Goal: Task Accomplishment & Management: Use online tool/utility

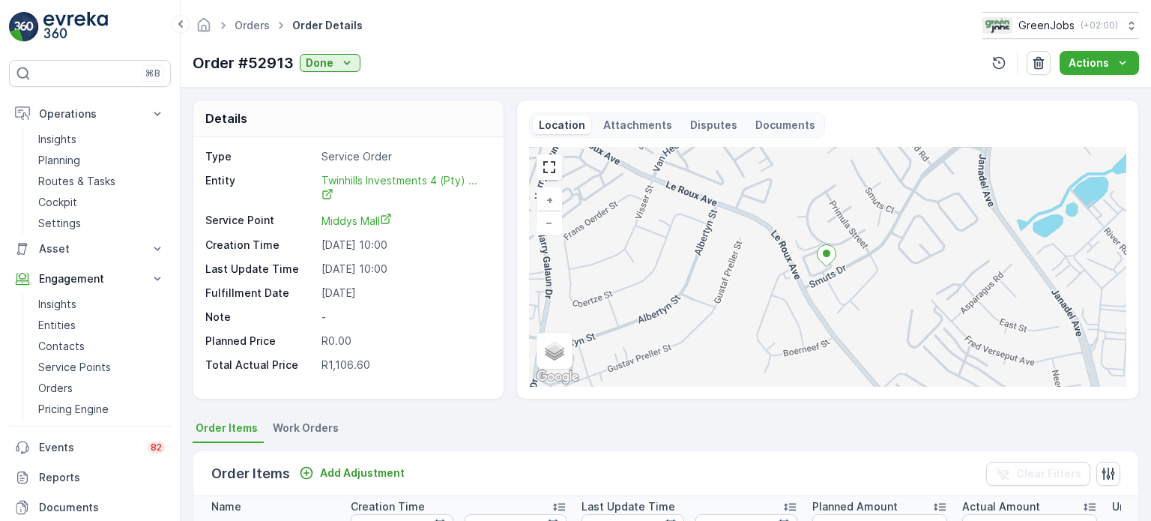
scroll to position [0, 287]
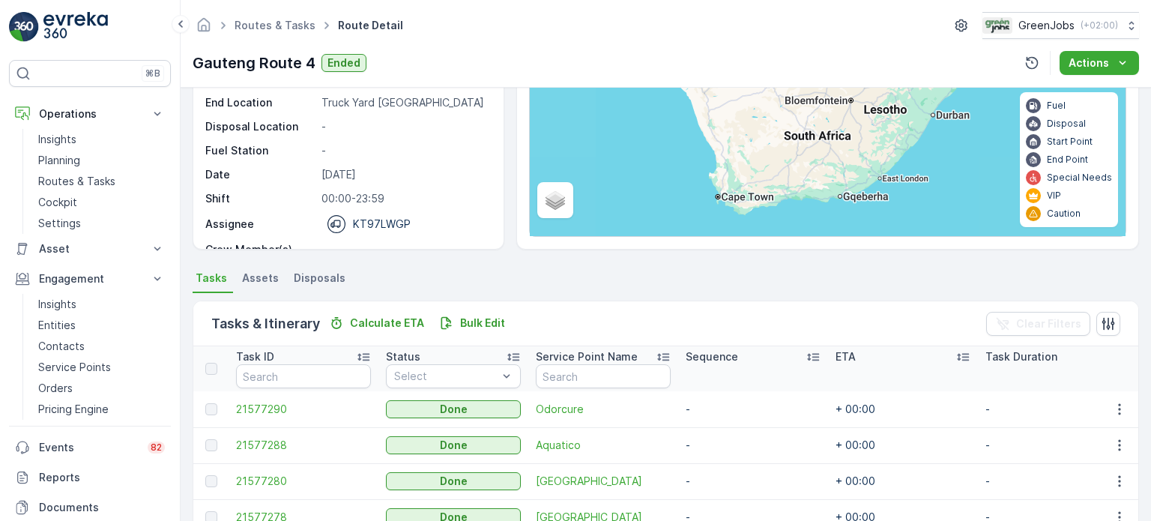
scroll to position [300, 0]
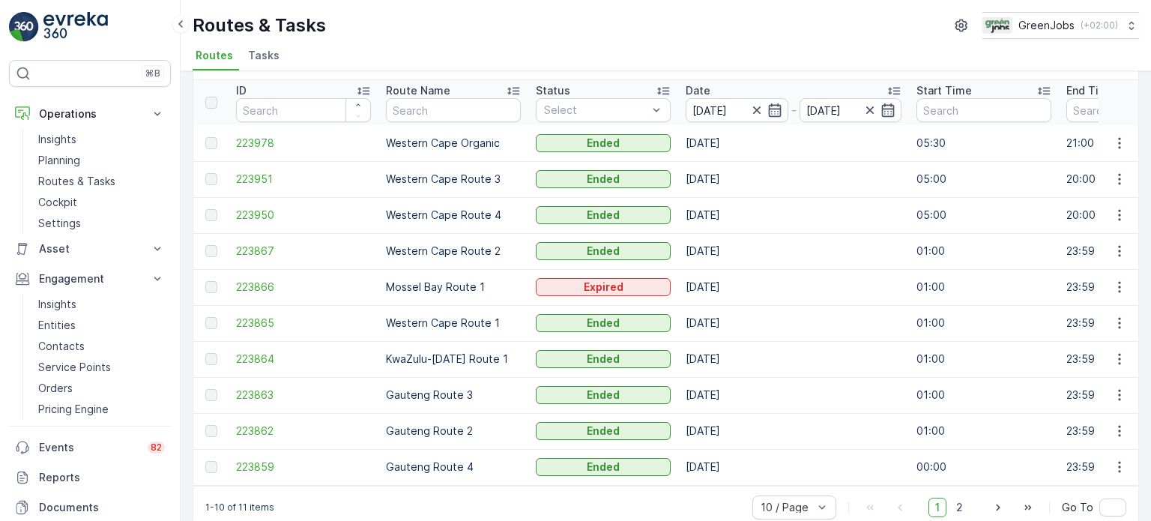
scroll to position [74, 0]
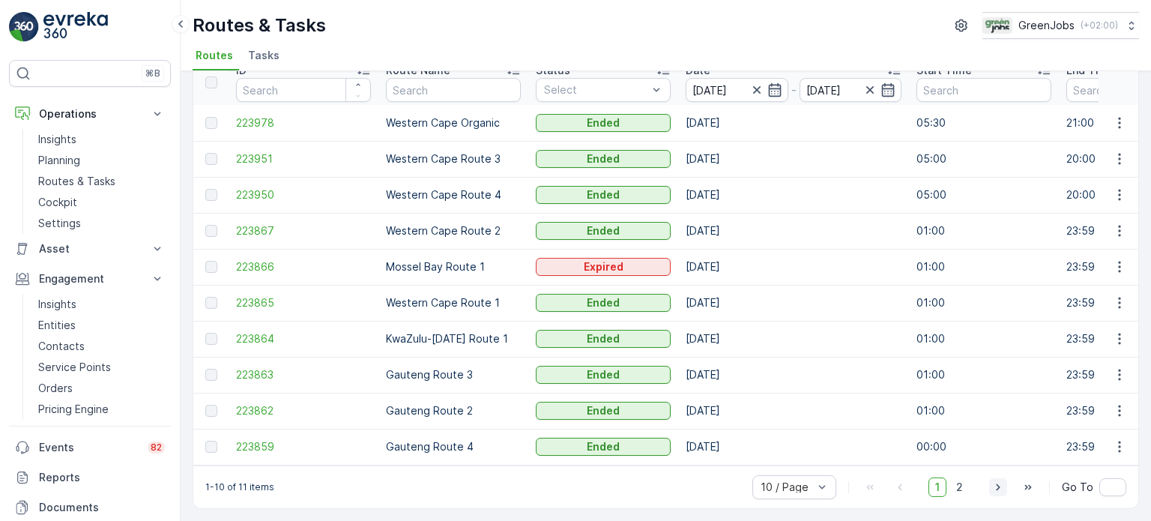
click at [992, 488] on icon "button" at bounding box center [997, 486] width 15 height 15
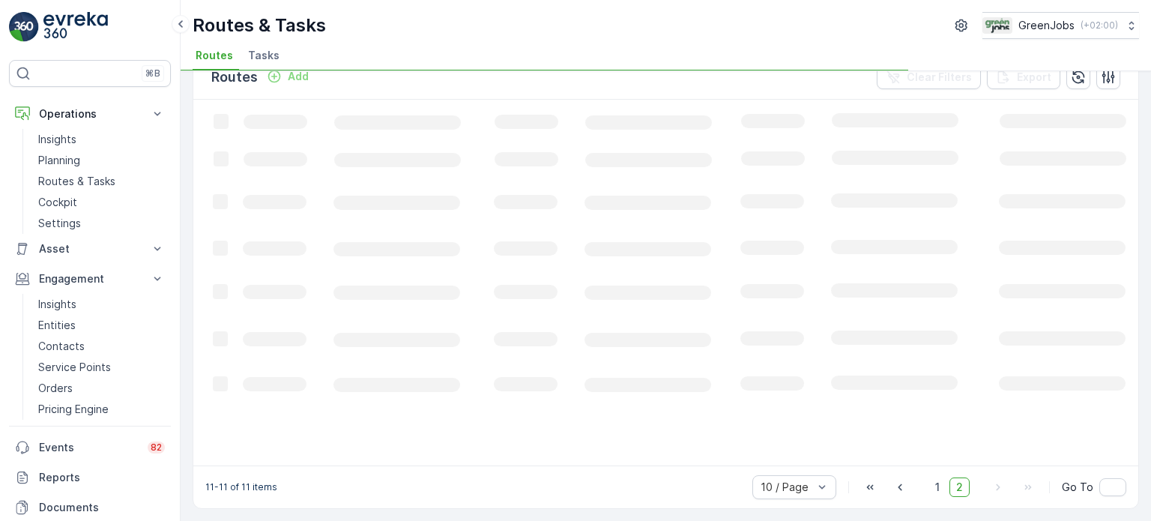
scroll to position [28, 0]
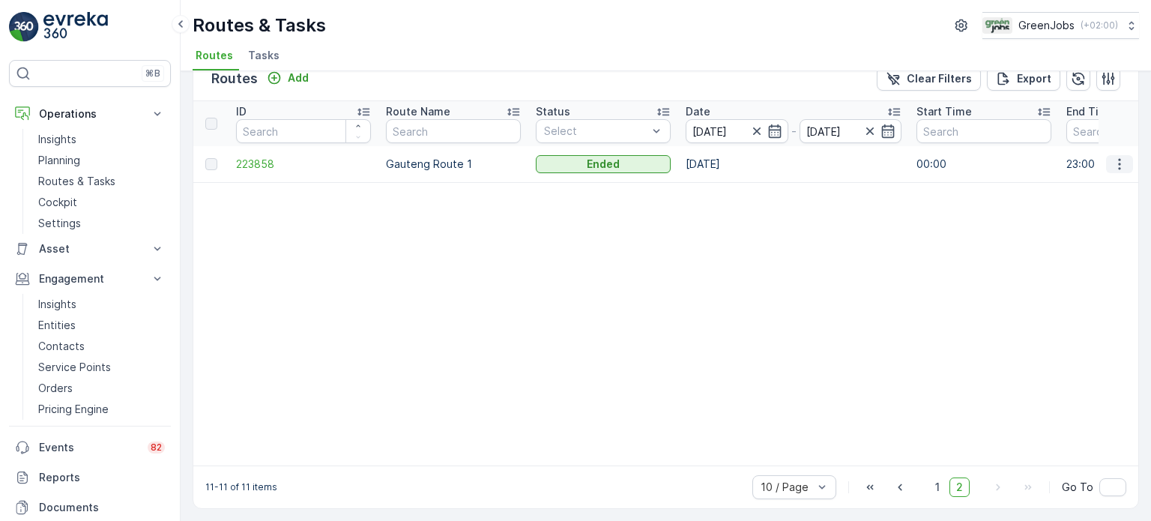
click at [1121, 163] on icon "button" at bounding box center [1119, 164] width 15 height 15
click at [1056, 190] on span "See More Details" at bounding box center [1084, 185] width 87 height 15
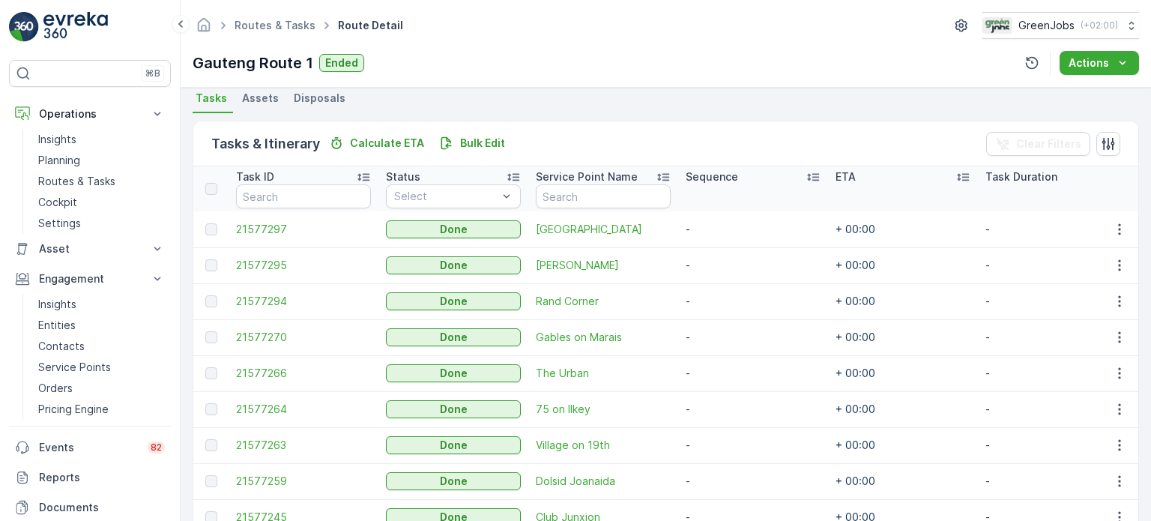
scroll to position [375, 0]
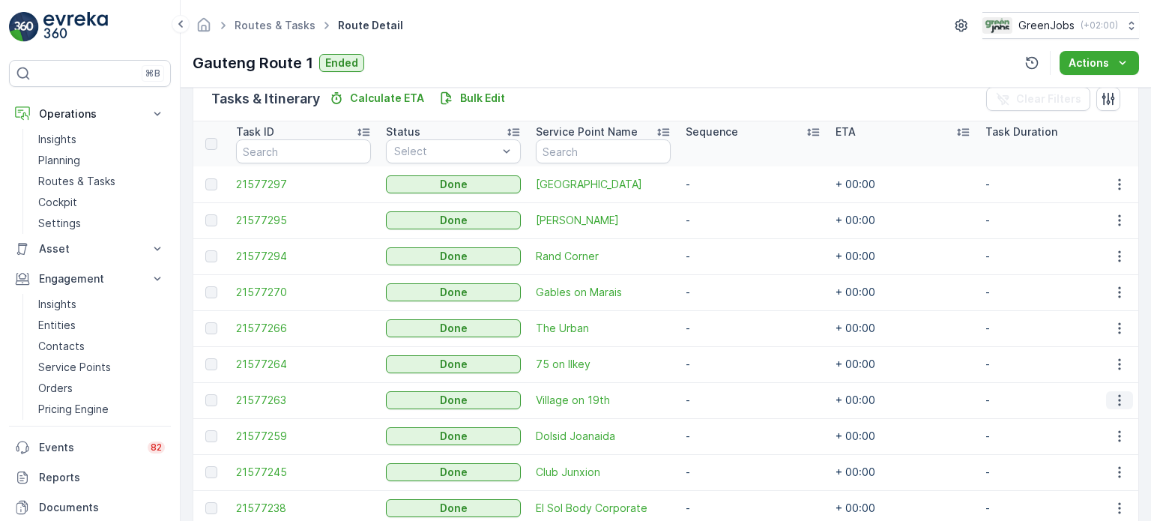
click at [1118, 398] on icon "button" at bounding box center [1119, 400] width 2 height 11
click at [1096, 416] on span "See More Details" at bounding box center [1101, 421] width 87 height 15
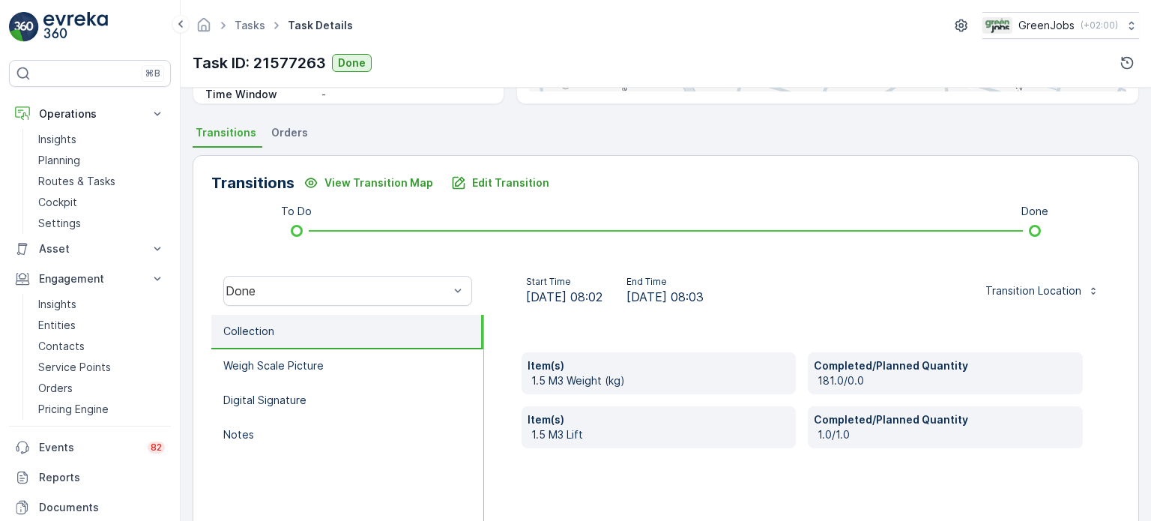
scroll to position [375, 0]
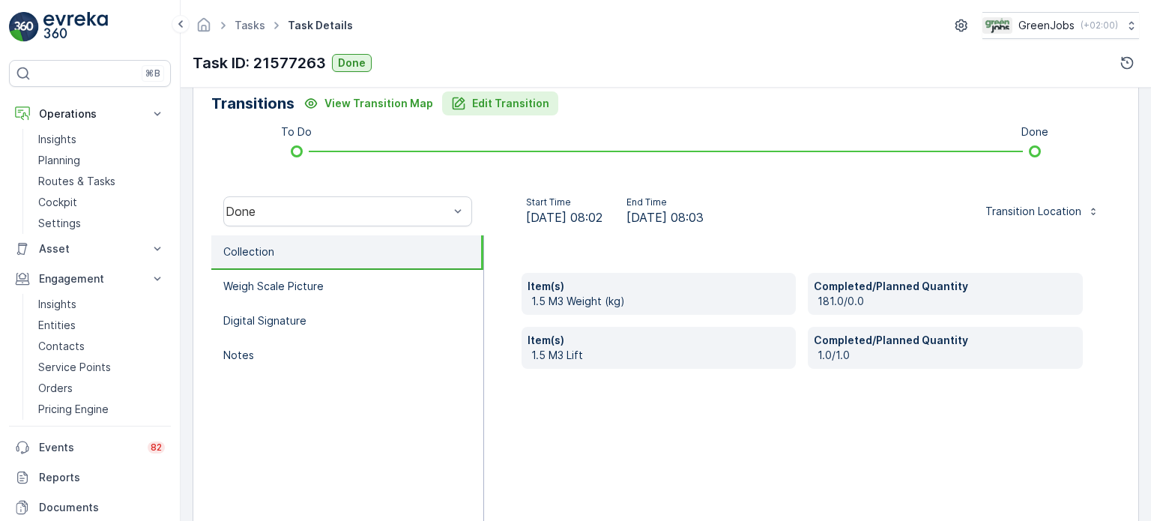
click at [515, 98] on p "Edit Transition" at bounding box center [510, 103] width 77 height 15
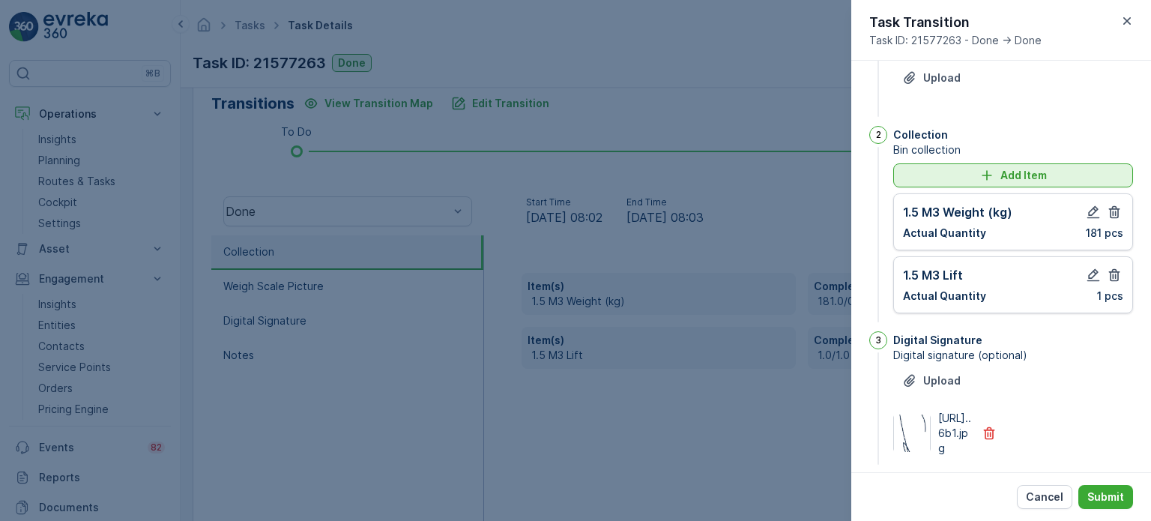
scroll to position [46, 0]
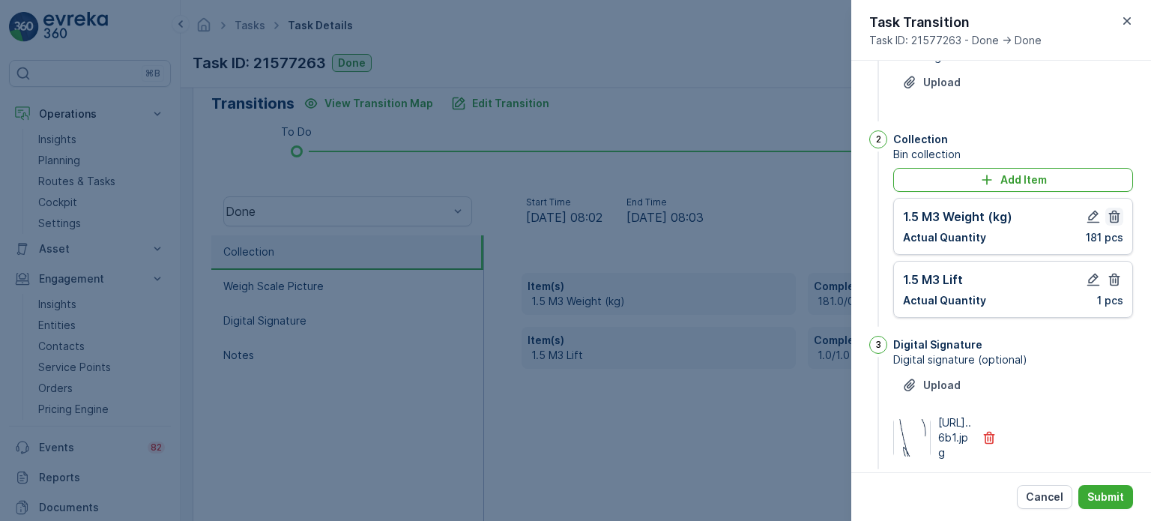
click at [1111, 215] on icon "button" at bounding box center [1114, 216] width 15 height 15
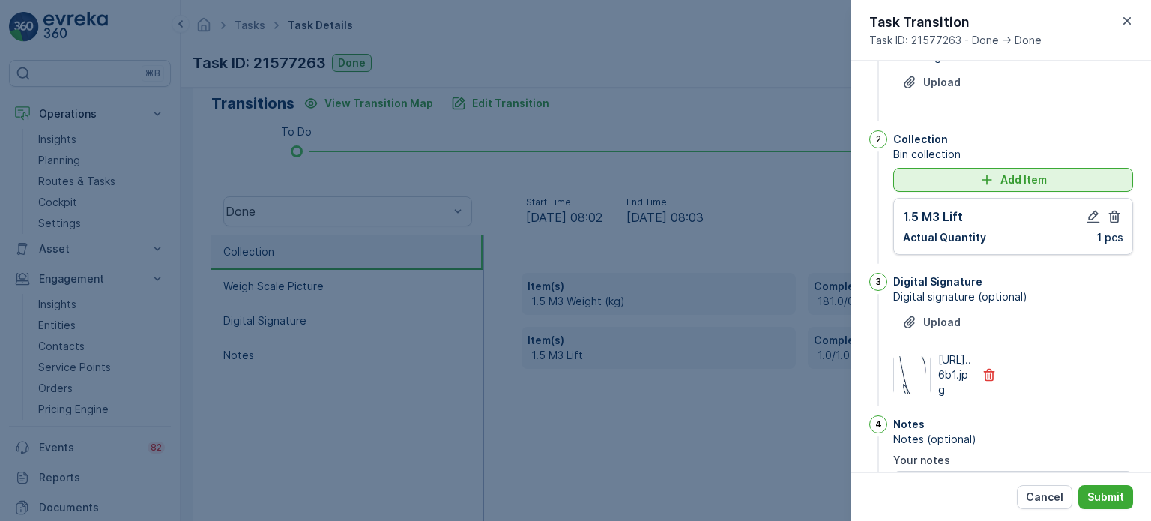
click at [934, 185] on div "Add Item" at bounding box center [1013, 179] width 222 height 15
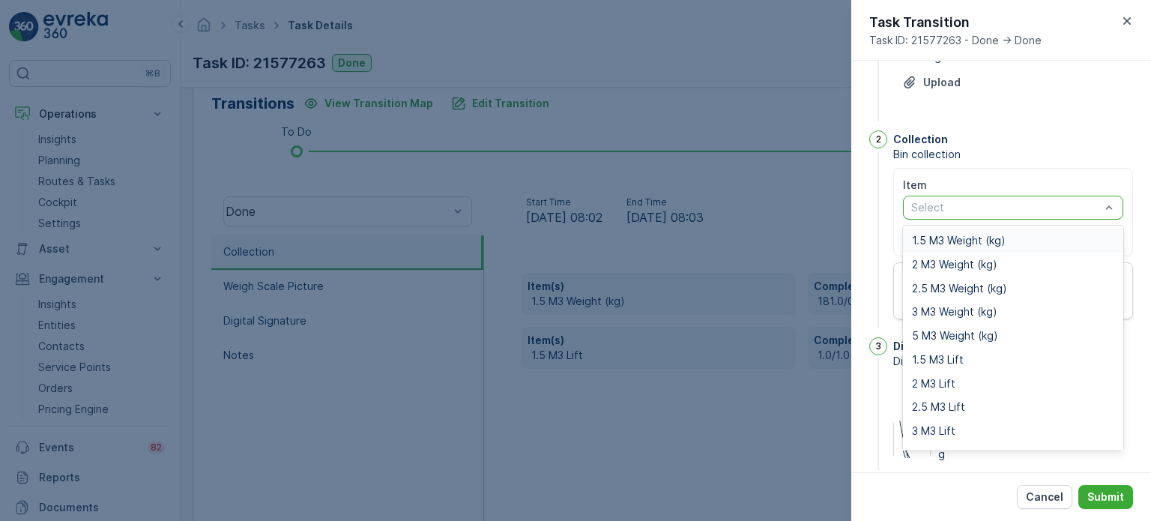
click at [932, 243] on span "1.5 M3 Weight (kg)" at bounding box center [959, 240] width 94 height 12
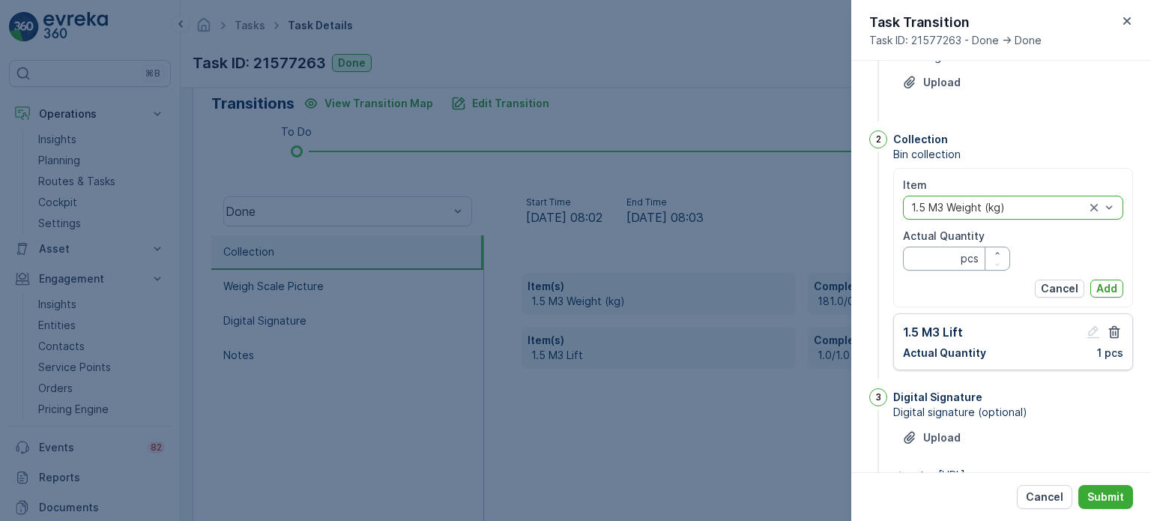
click at [929, 253] on Quantity "Actual Quantity" at bounding box center [956, 258] width 107 height 24
type Quantity "196"
click at [1099, 286] on p "Add" at bounding box center [1106, 288] width 21 height 15
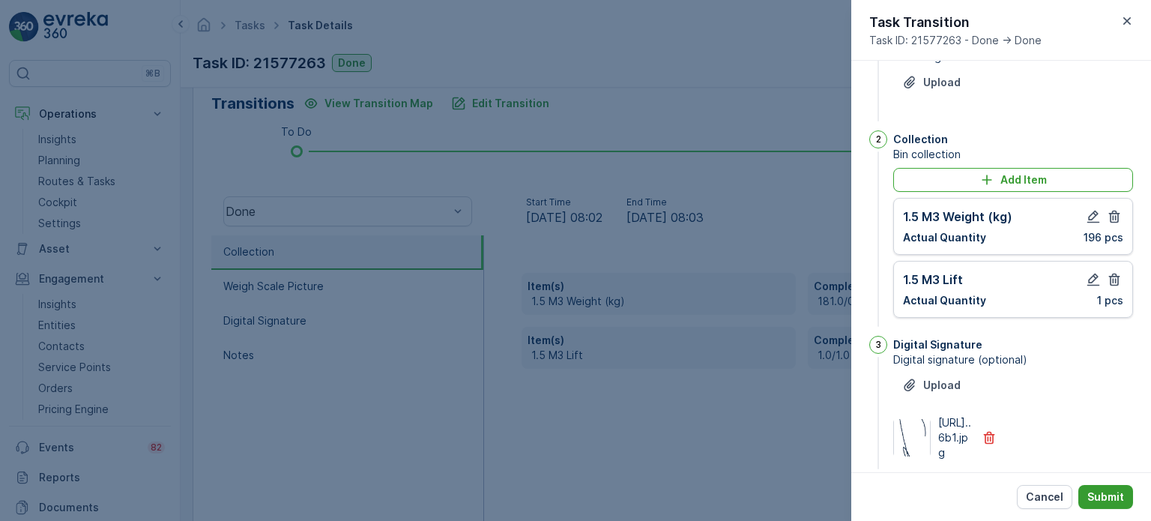
click at [1109, 489] on p "Submit" at bounding box center [1105, 496] width 37 height 15
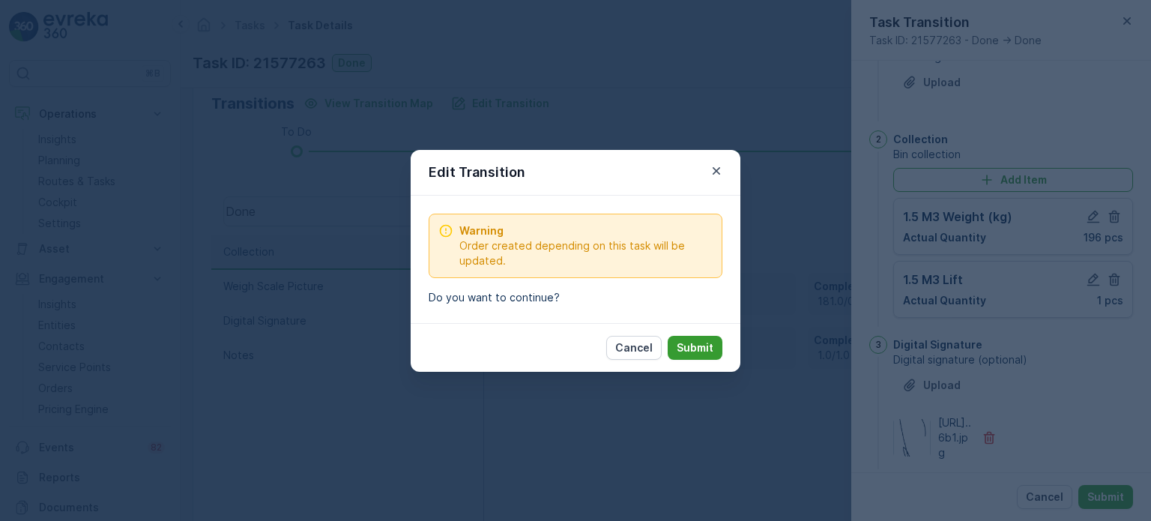
click at [690, 345] on p "Submit" at bounding box center [694, 347] width 37 height 15
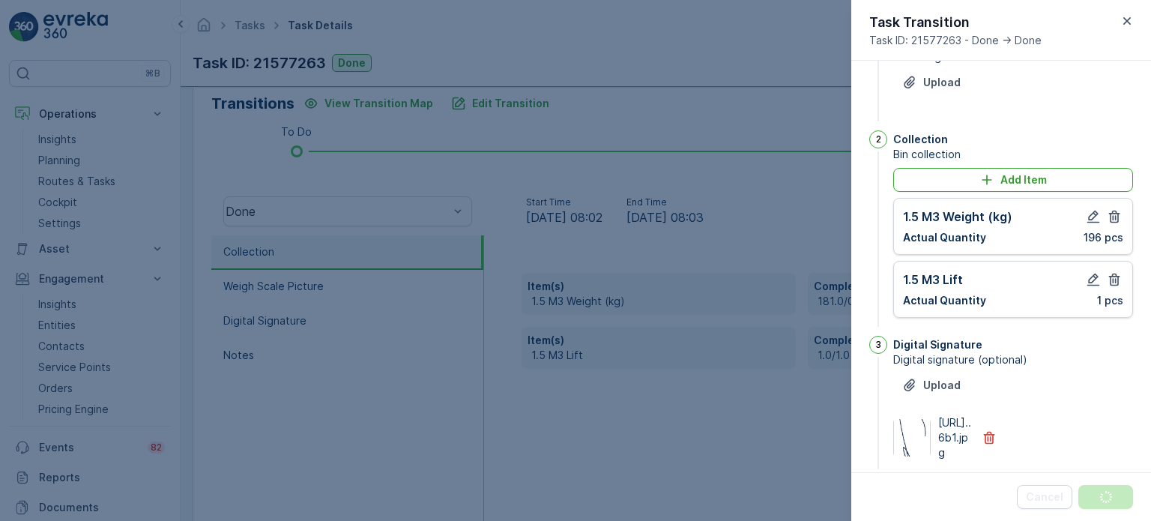
scroll to position [0, 0]
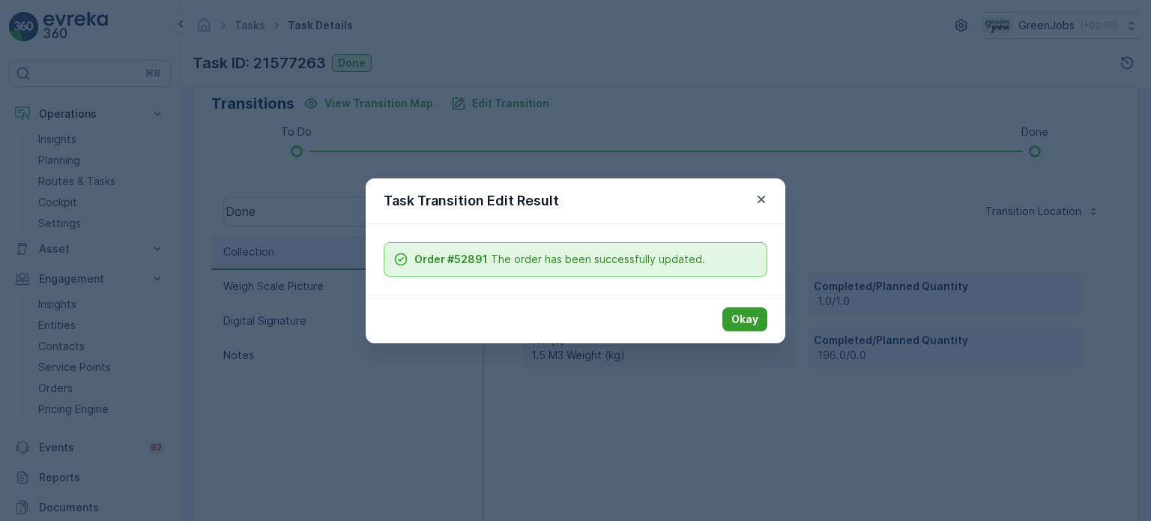
click at [759, 324] on button "Okay" at bounding box center [744, 319] width 45 height 24
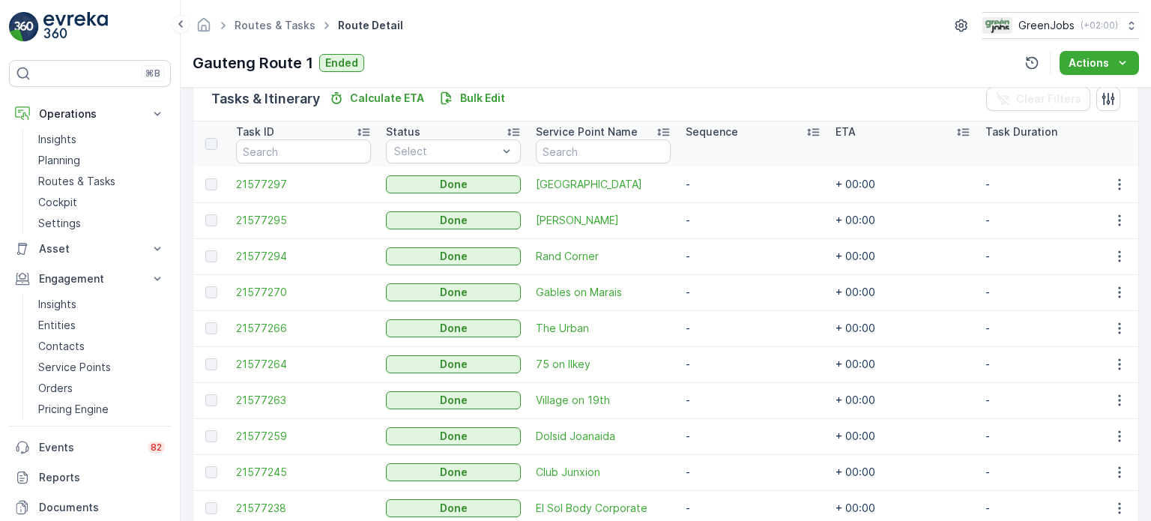
scroll to position [449, 0]
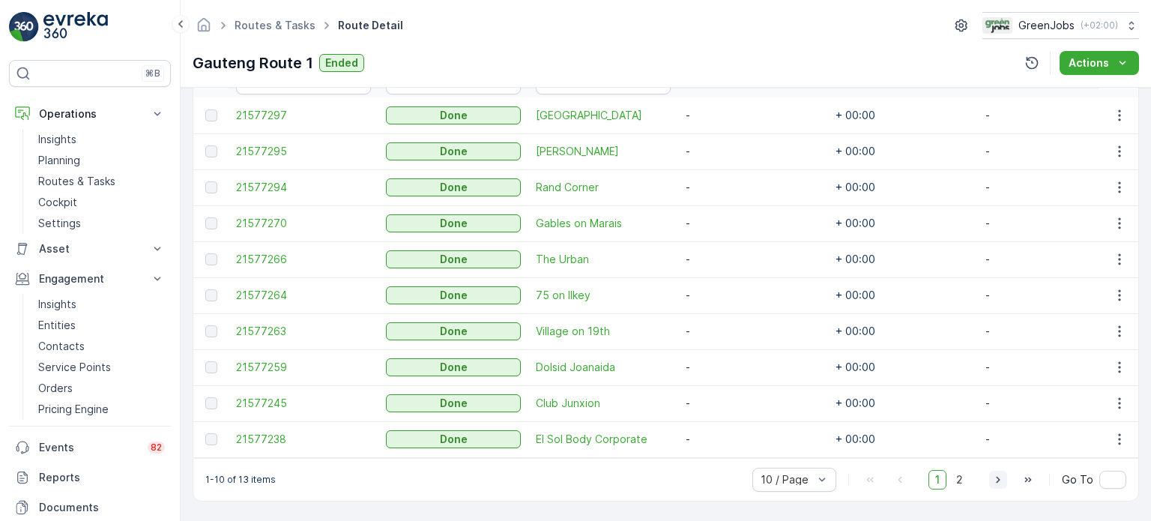
click at [1000, 476] on icon "button" at bounding box center [997, 479] width 15 height 15
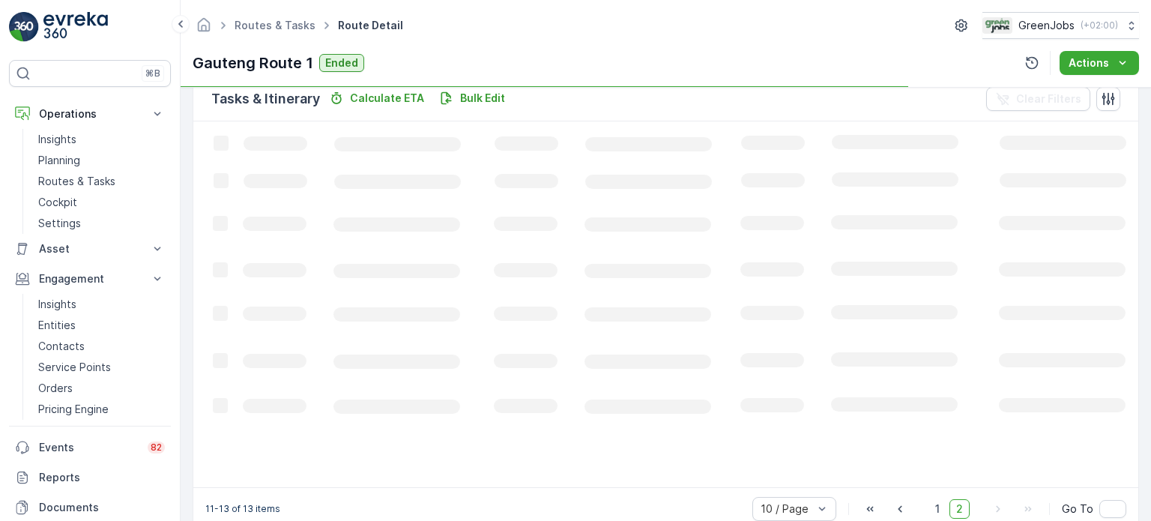
scroll to position [327, 0]
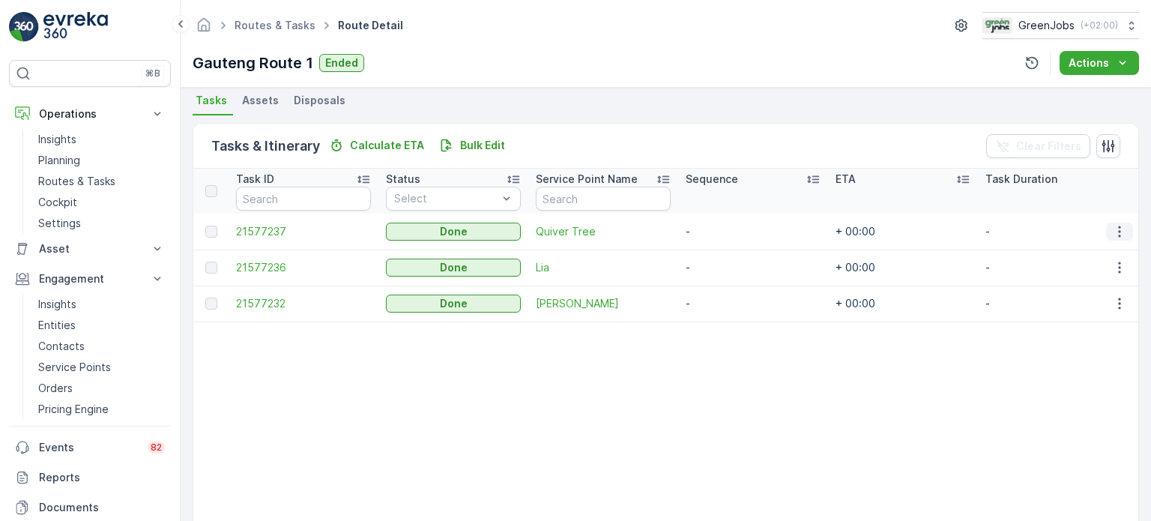
drag, startPoint x: 1117, startPoint y: 228, endPoint x: 1104, endPoint y: 238, distance: 16.0
click at [1113, 232] on icon "button" at bounding box center [1119, 231] width 15 height 15
click at [1082, 254] on span "See More Details" at bounding box center [1101, 252] width 87 height 15
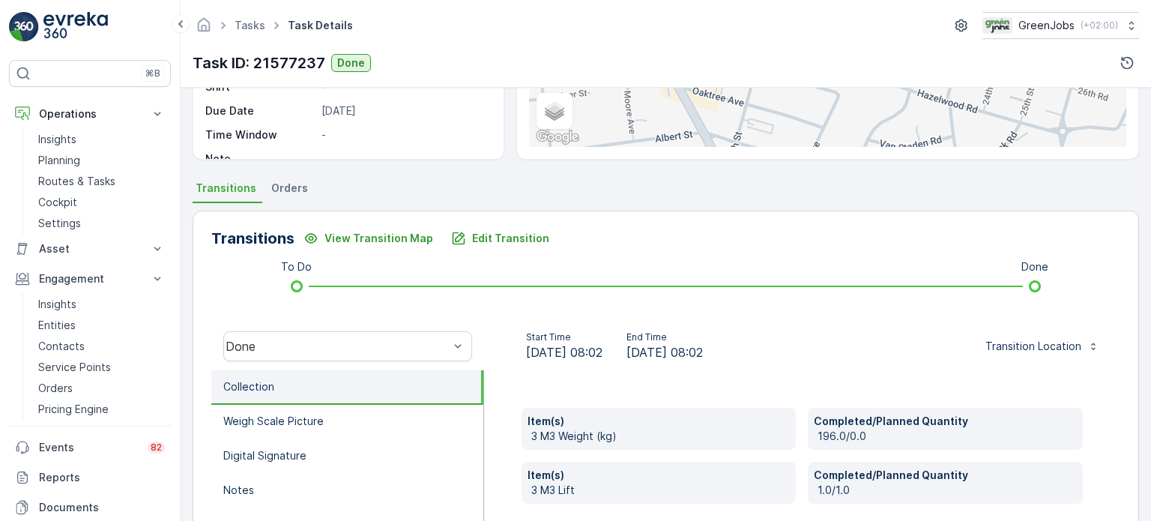
scroll to position [300, 0]
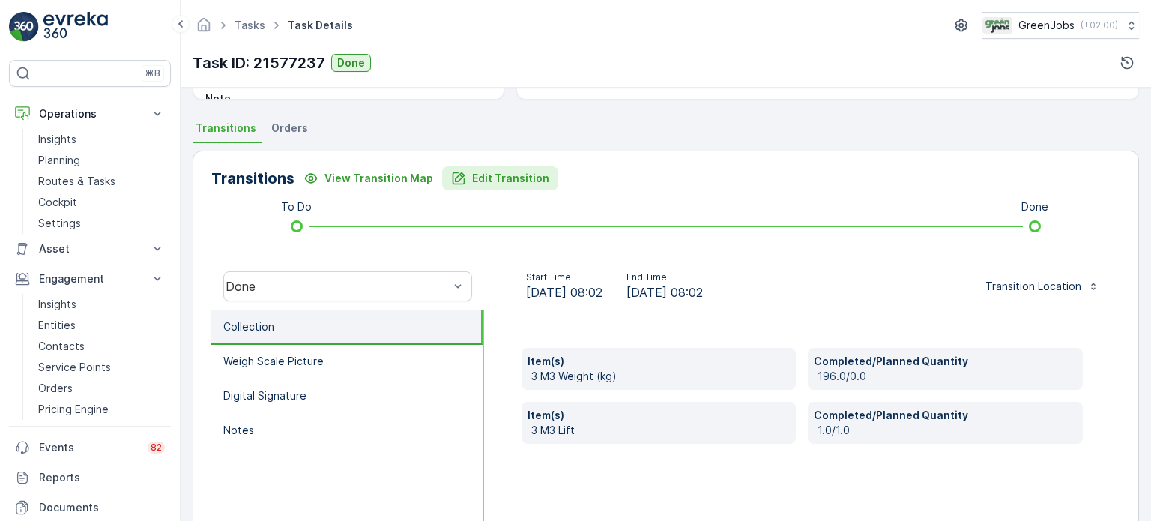
click at [486, 179] on p "Edit Transition" at bounding box center [510, 178] width 77 height 15
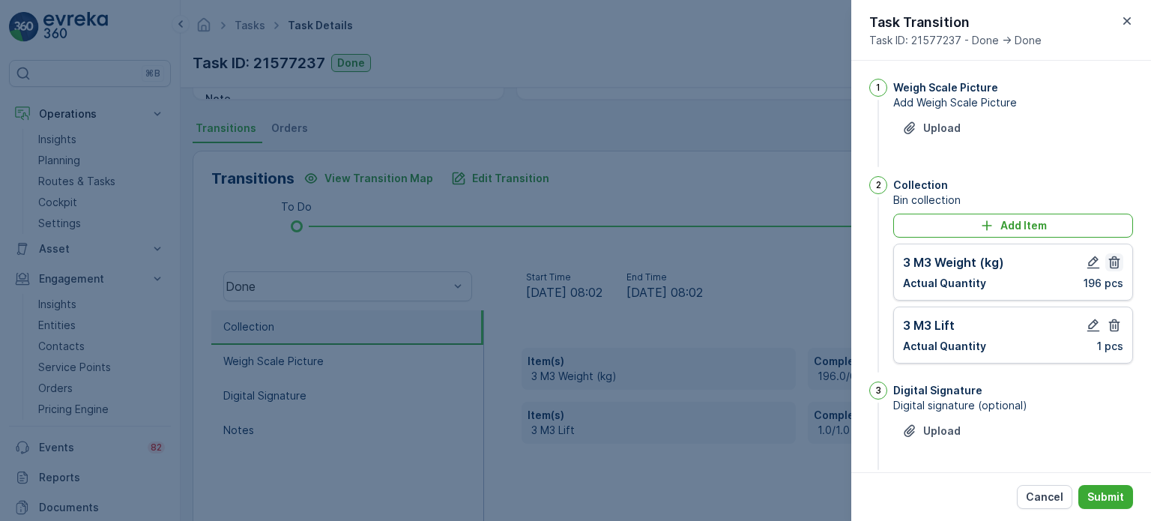
click at [1109, 263] on icon "button" at bounding box center [1114, 262] width 11 height 13
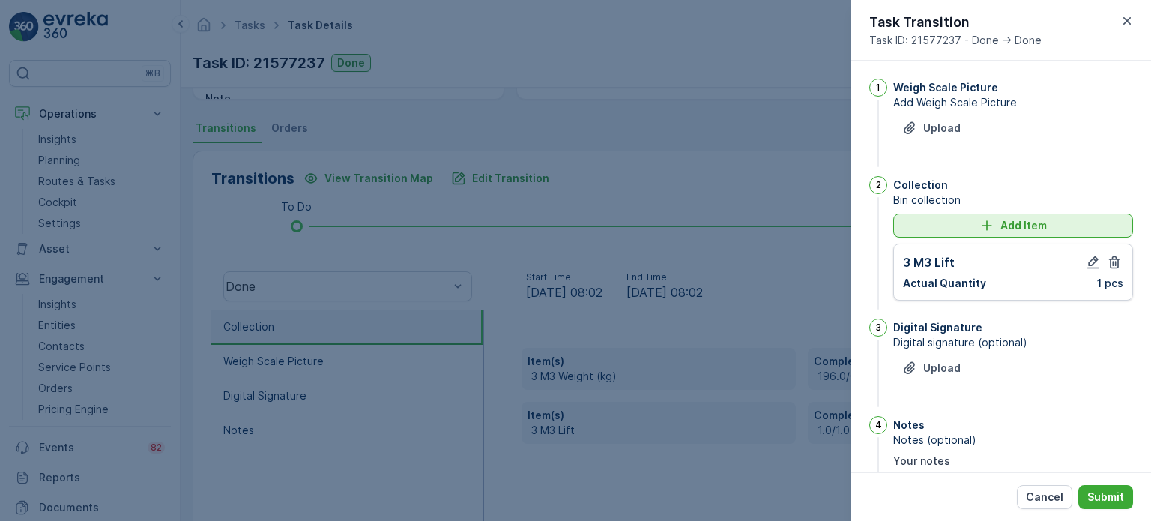
click at [967, 224] on div "Add Item" at bounding box center [1013, 225] width 222 height 15
type notes "all ok no one to sign"
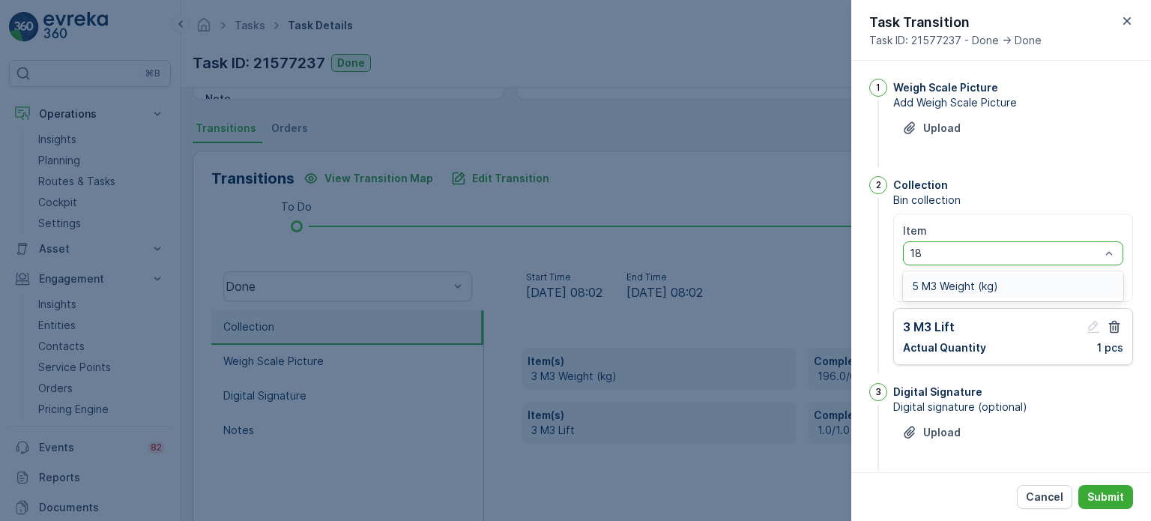
type input "1"
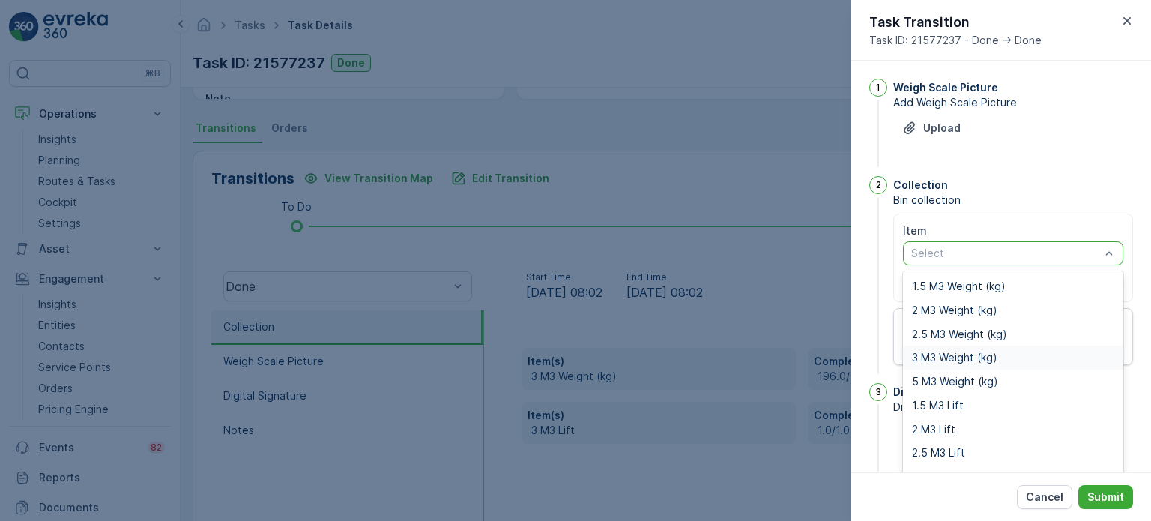
click at [939, 356] on span "3 M3 Weight (kg)" at bounding box center [954, 357] width 85 height 12
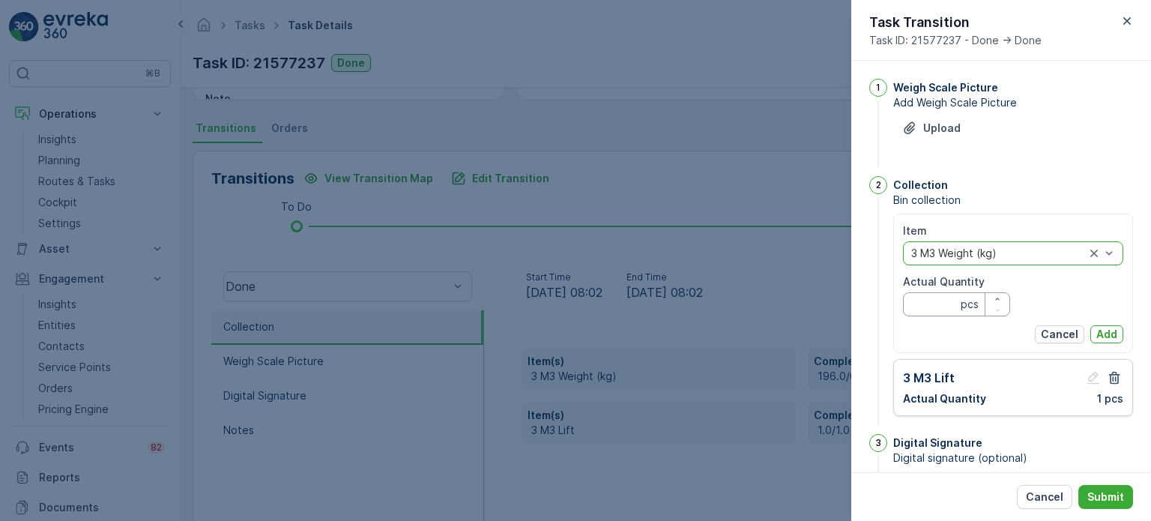
click at [941, 302] on Quantity "Actual Quantity" at bounding box center [956, 304] width 107 height 24
type Quantity "181"
click at [1111, 330] on p "Add" at bounding box center [1106, 334] width 21 height 15
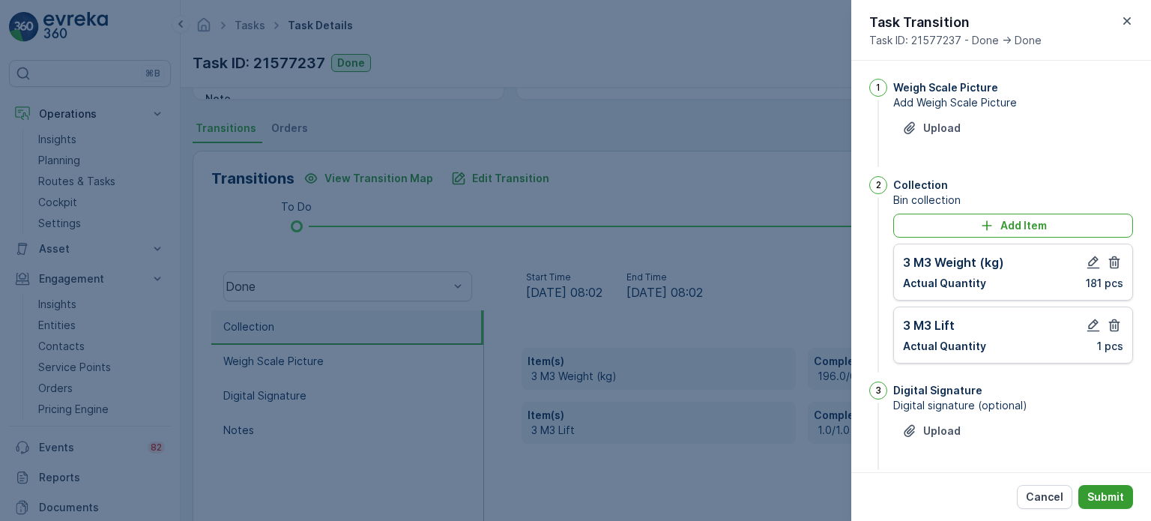
click at [1104, 485] on button "Submit" at bounding box center [1105, 497] width 55 height 24
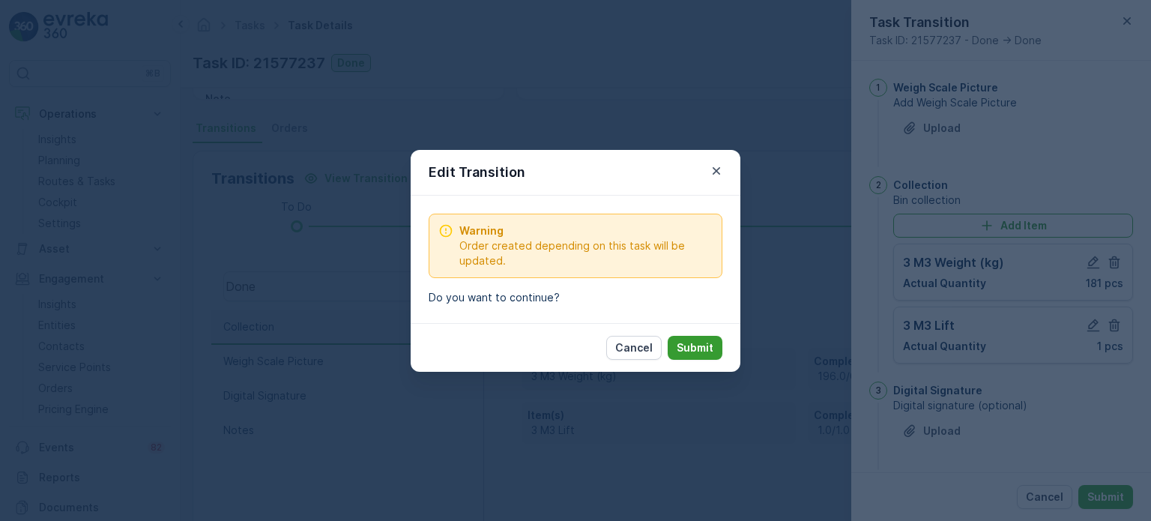
click at [700, 341] on p "Submit" at bounding box center [694, 347] width 37 height 15
type notes "all ok no one to sign"
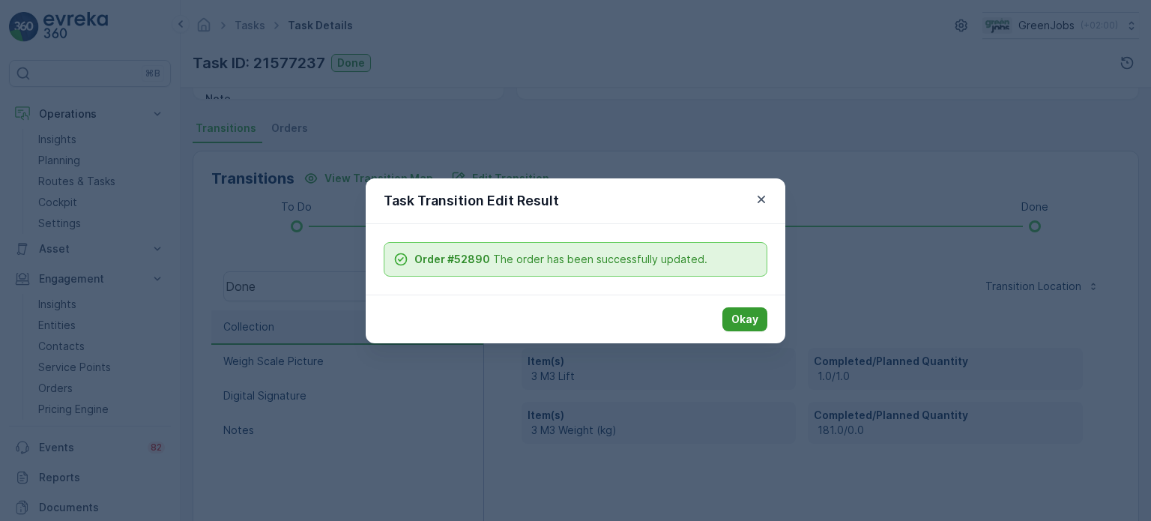
click at [752, 318] on p "Okay" at bounding box center [744, 319] width 27 height 15
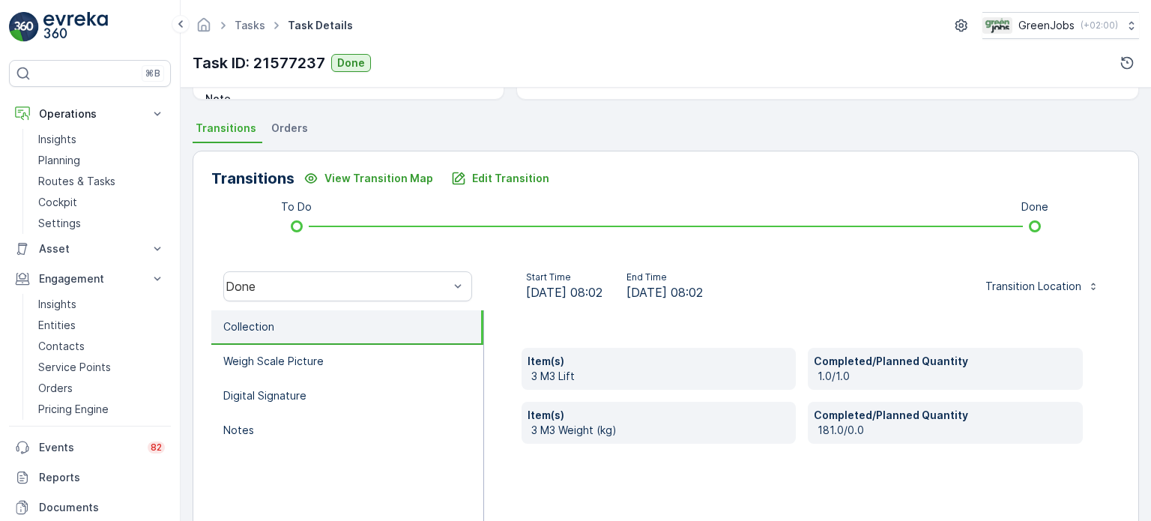
click at [295, 134] on span "Orders" at bounding box center [289, 128] width 37 height 15
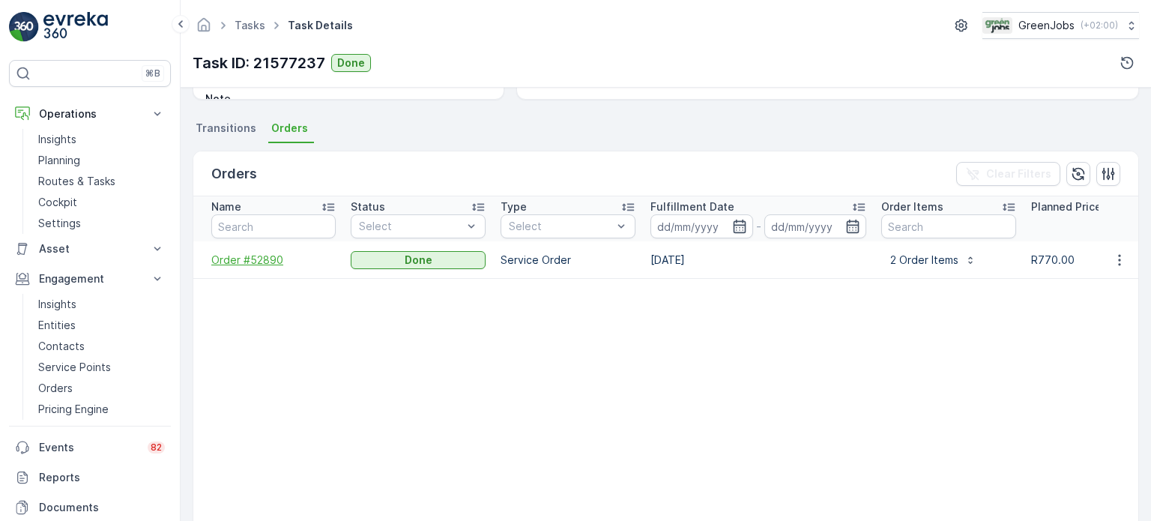
click at [242, 263] on span "Order #52890" at bounding box center [273, 259] width 124 height 15
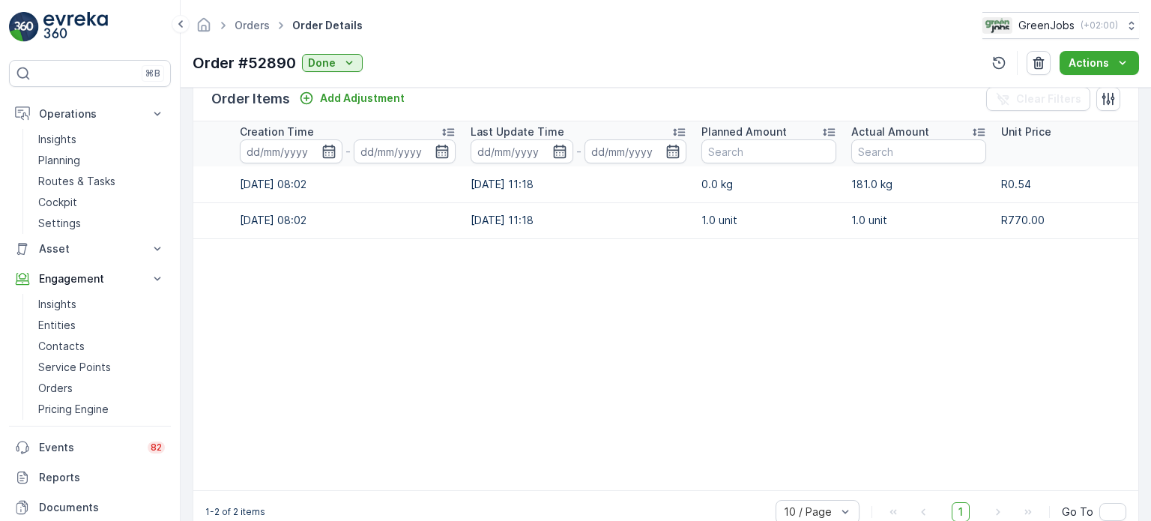
scroll to position [0, 91]
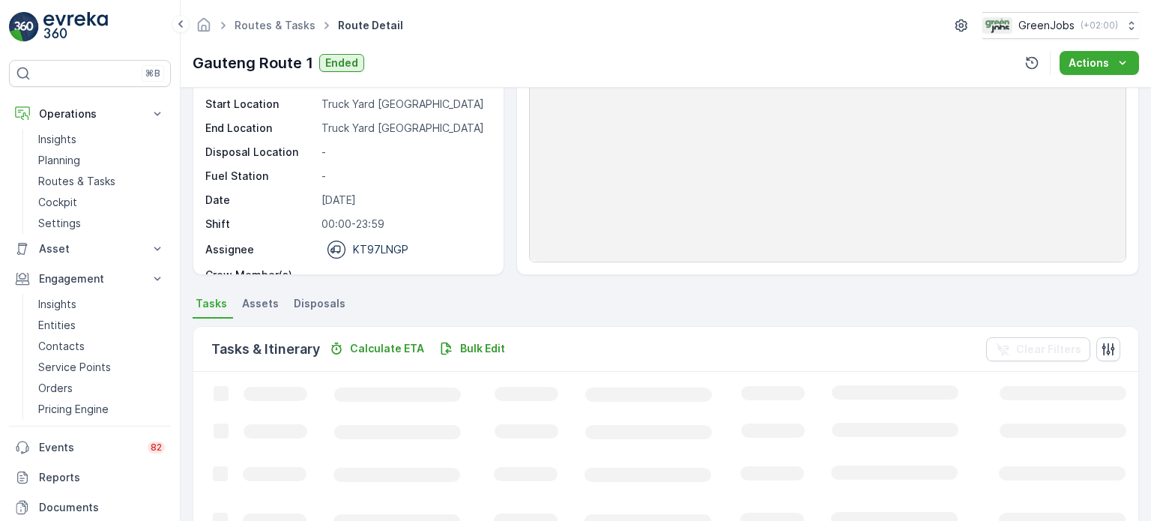
scroll to position [225, 0]
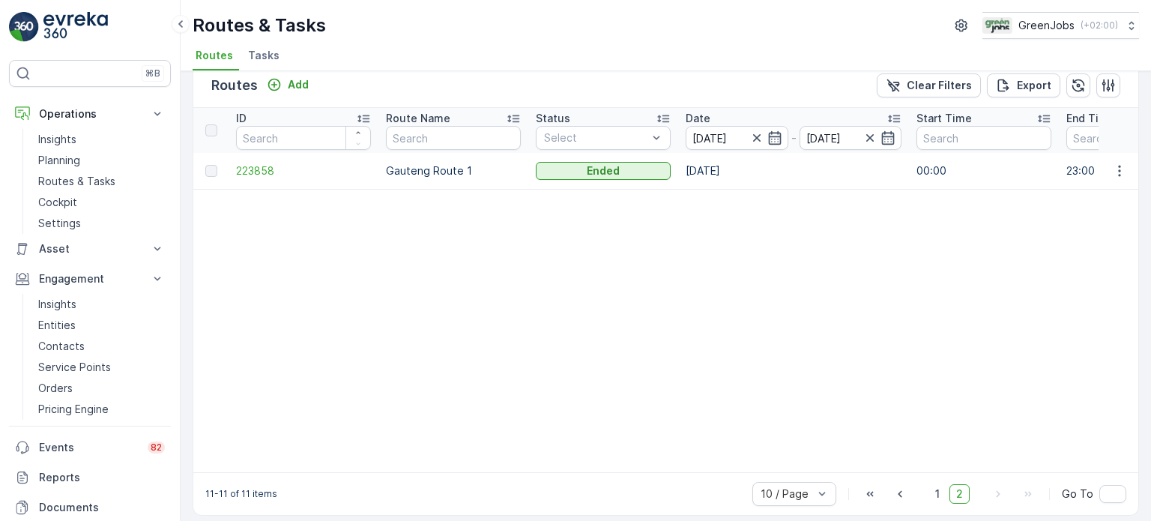
scroll to position [33, 0]
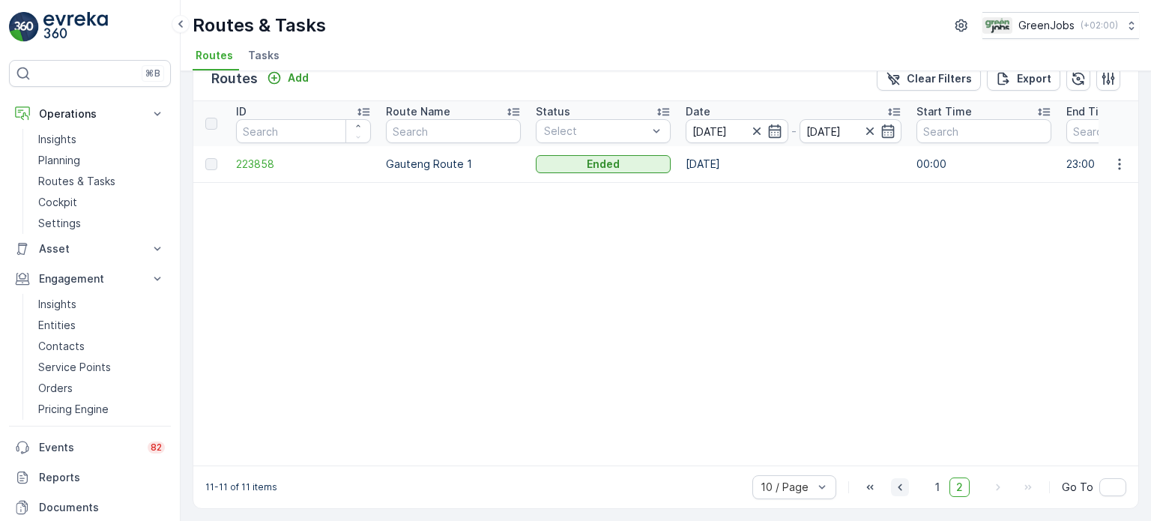
click at [899, 486] on icon "button" at bounding box center [899, 487] width 4 height 7
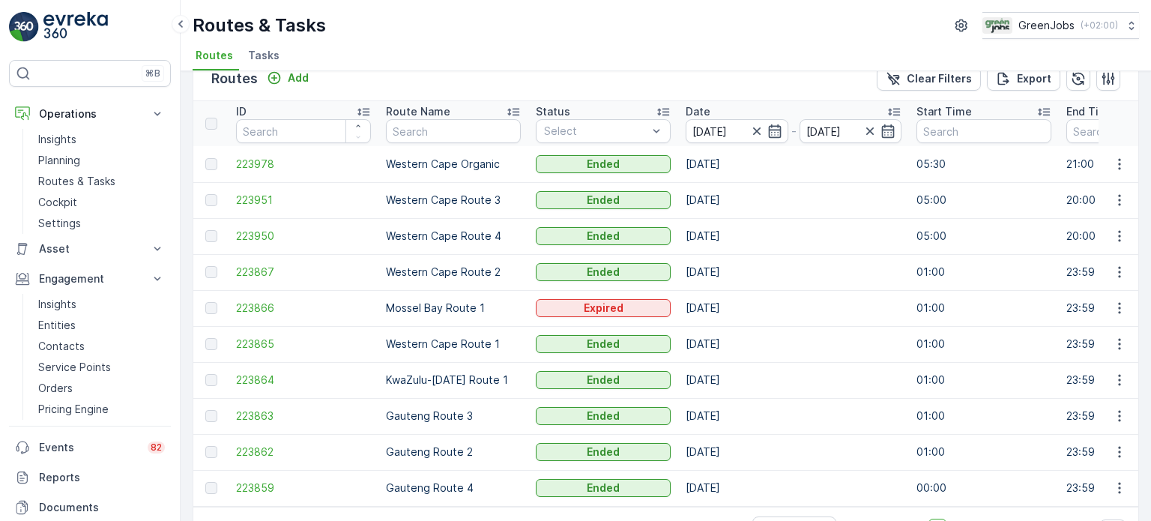
scroll to position [33, 0]
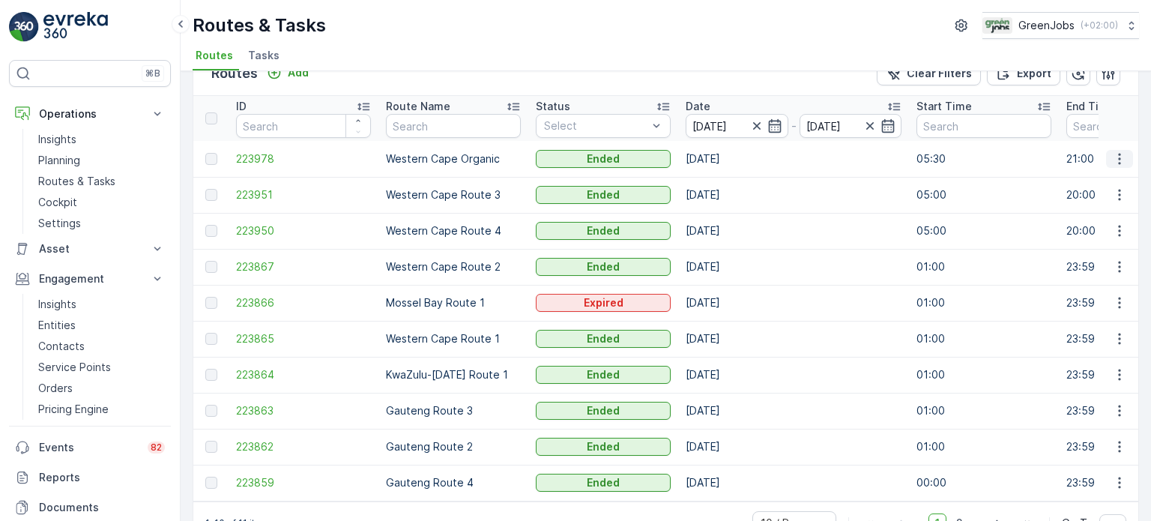
click at [1125, 157] on button "button" at bounding box center [1119, 159] width 27 height 18
click at [1090, 176] on span "See More Details" at bounding box center [1084, 179] width 87 height 15
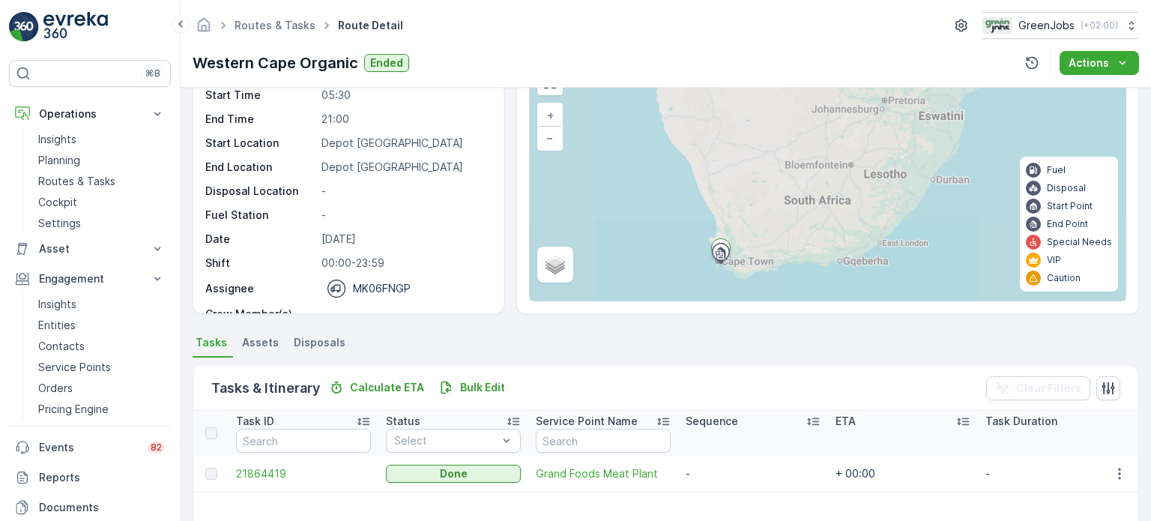
scroll to position [150, 0]
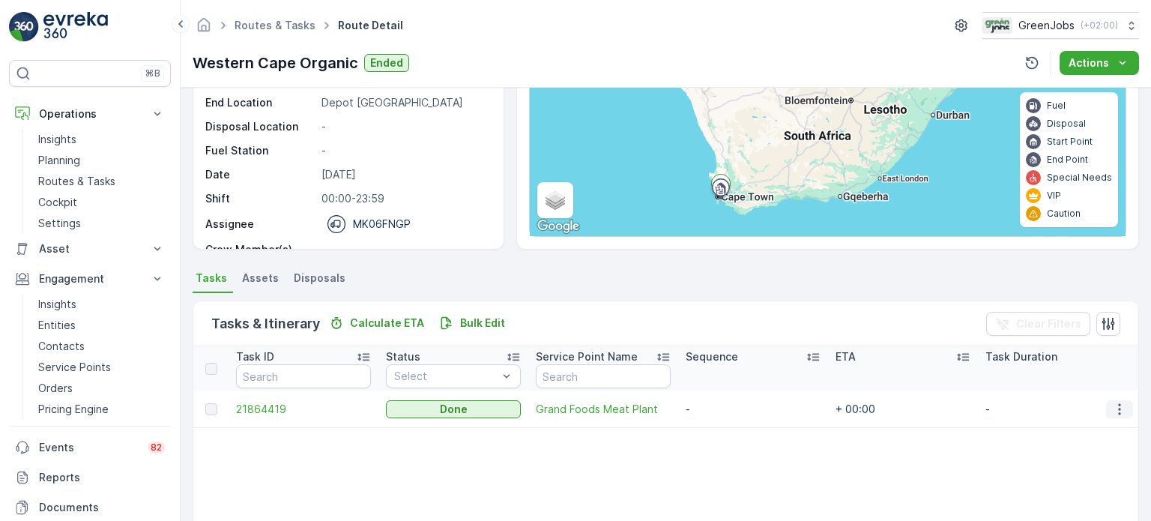
click at [1112, 404] on icon "button" at bounding box center [1119, 409] width 15 height 15
click at [1073, 429] on span "See More Details" at bounding box center [1101, 430] width 87 height 15
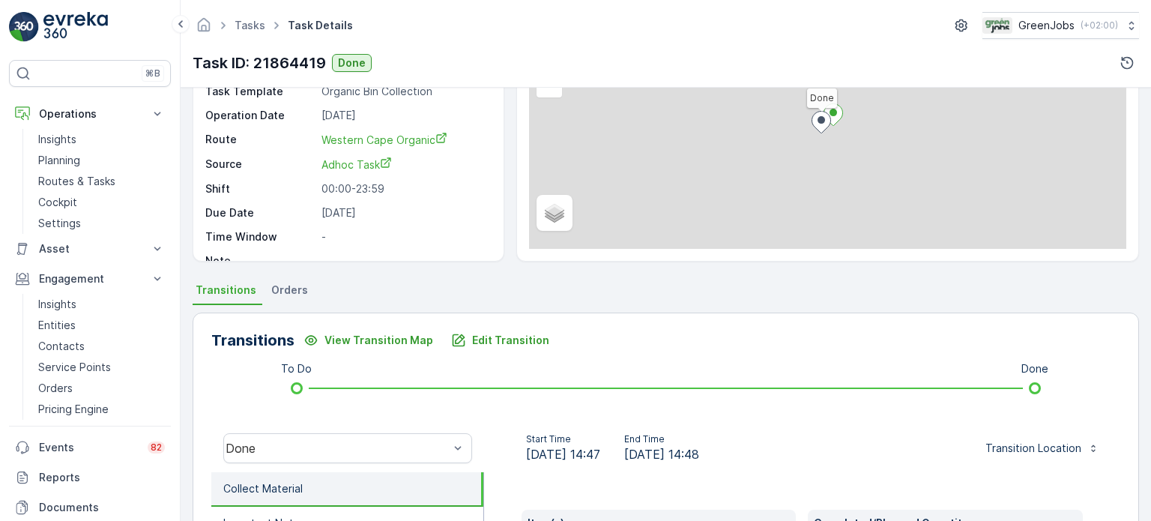
scroll to position [300, 0]
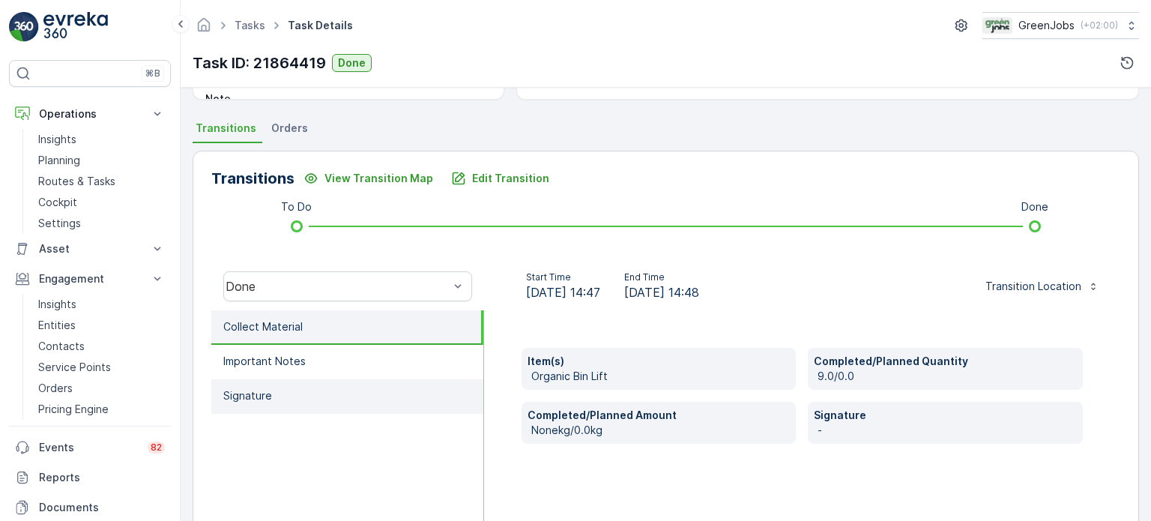
click at [309, 396] on li "Signature" at bounding box center [347, 396] width 272 height 34
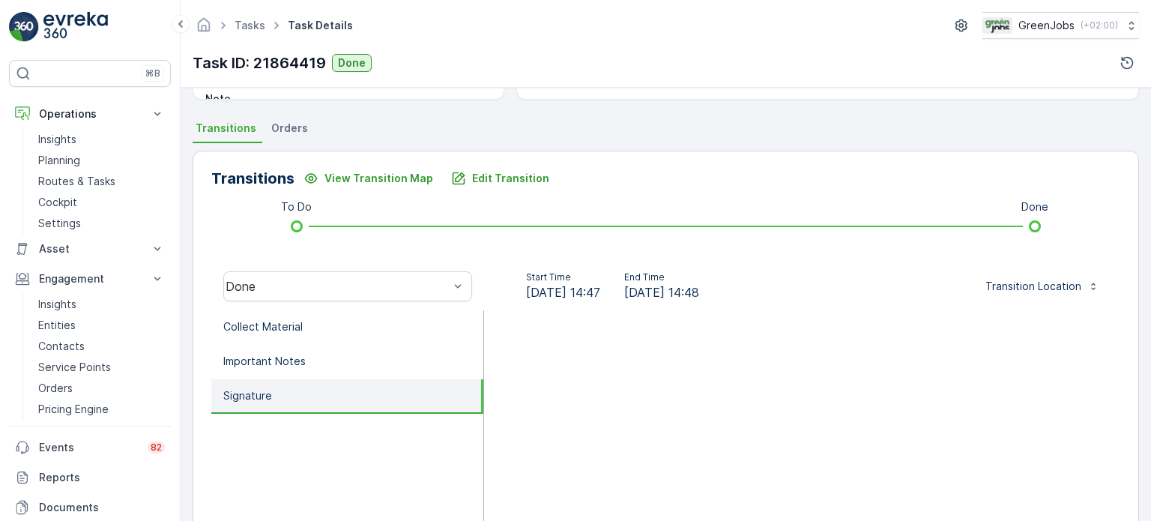
click at [309, 396] on li "Signature" at bounding box center [347, 396] width 272 height 34
click at [294, 325] on p "Collect Material" at bounding box center [262, 326] width 79 height 15
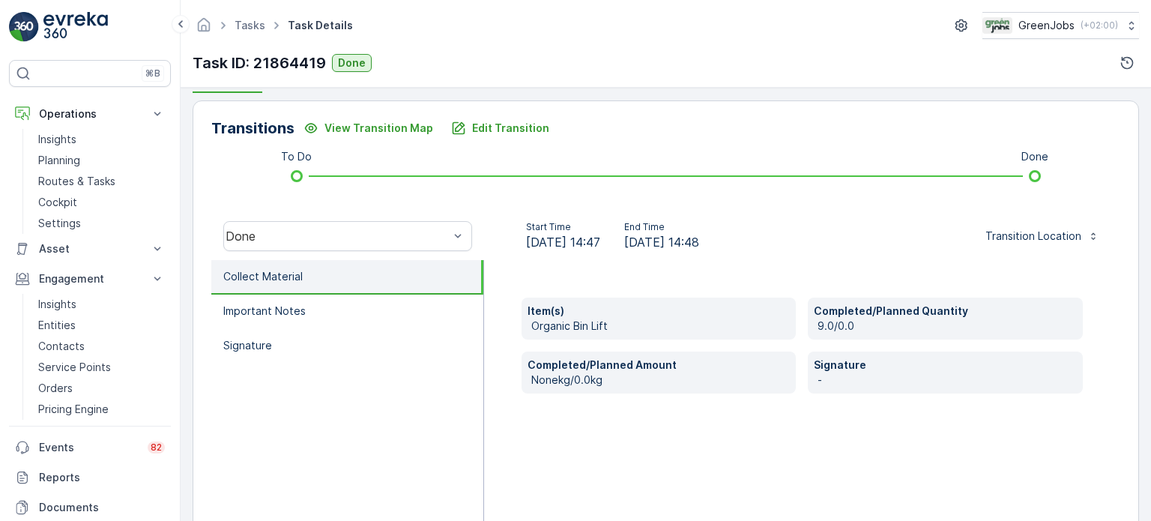
scroll to position [375, 0]
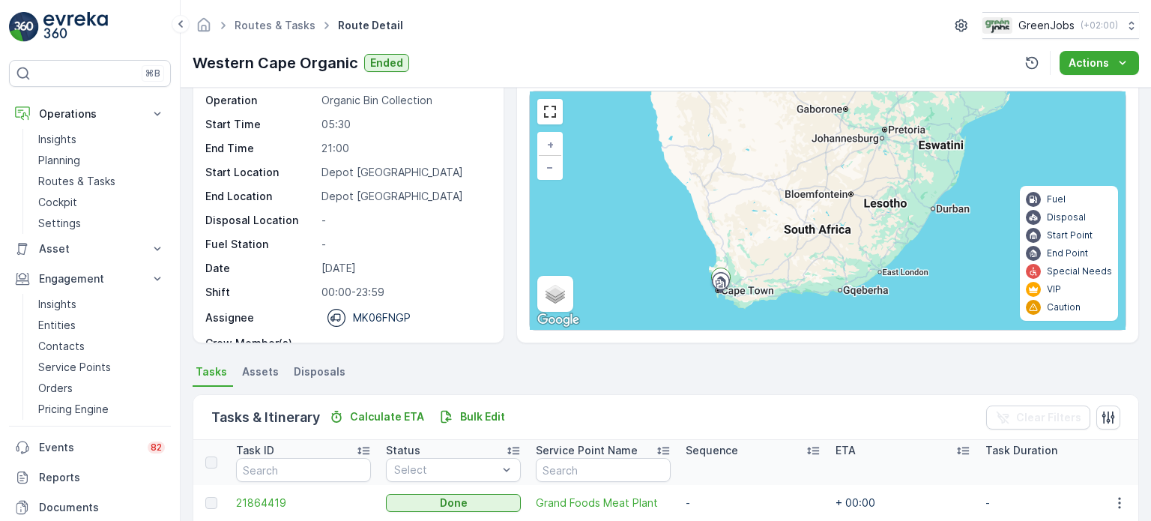
scroll to position [150, 0]
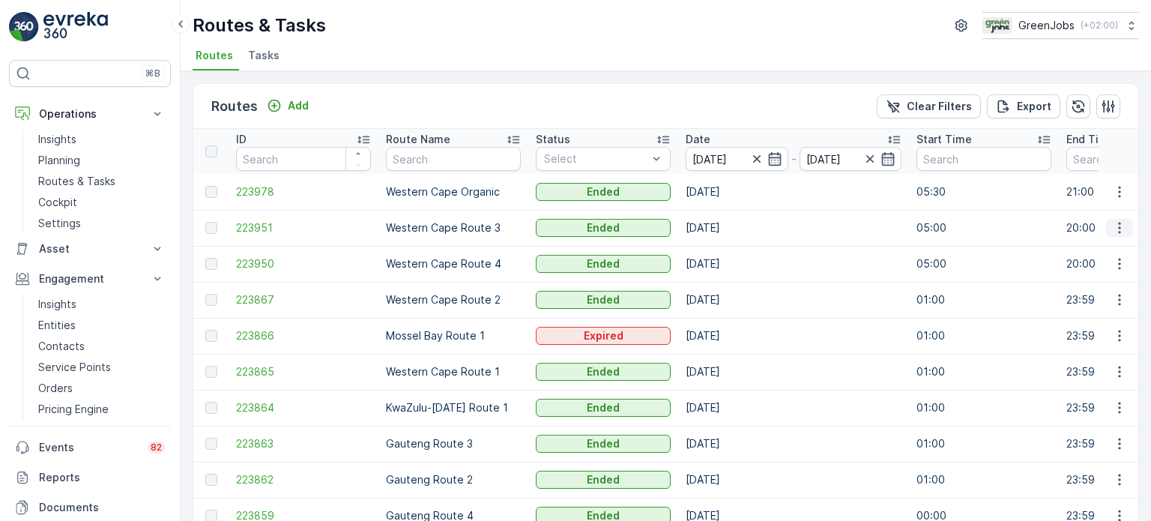
click at [1120, 222] on icon "button" at bounding box center [1119, 227] width 15 height 15
click at [1058, 253] on span "See More Details" at bounding box center [1084, 249] width 87 height 15
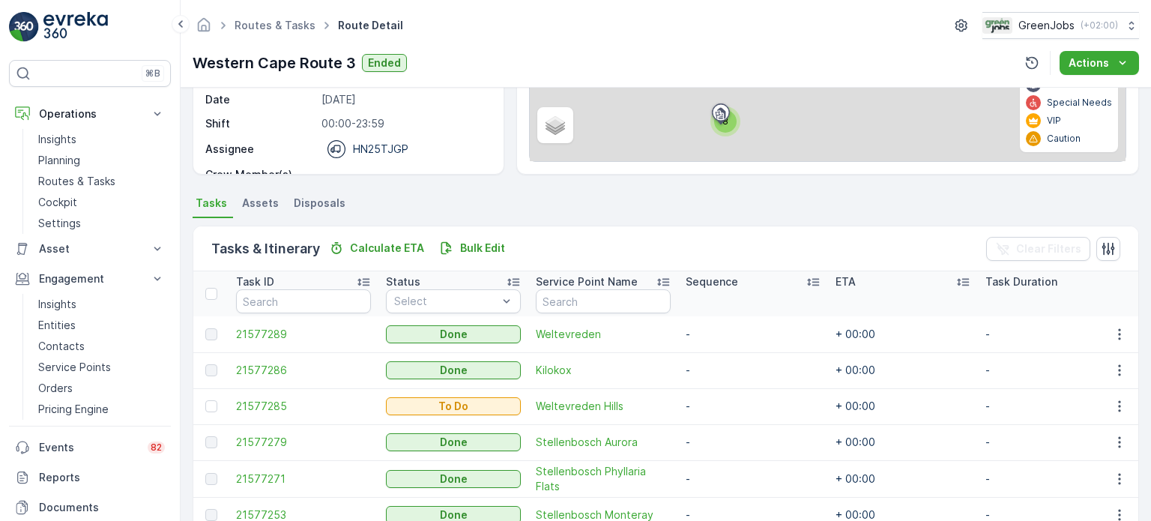
scroll to position [375, 0]
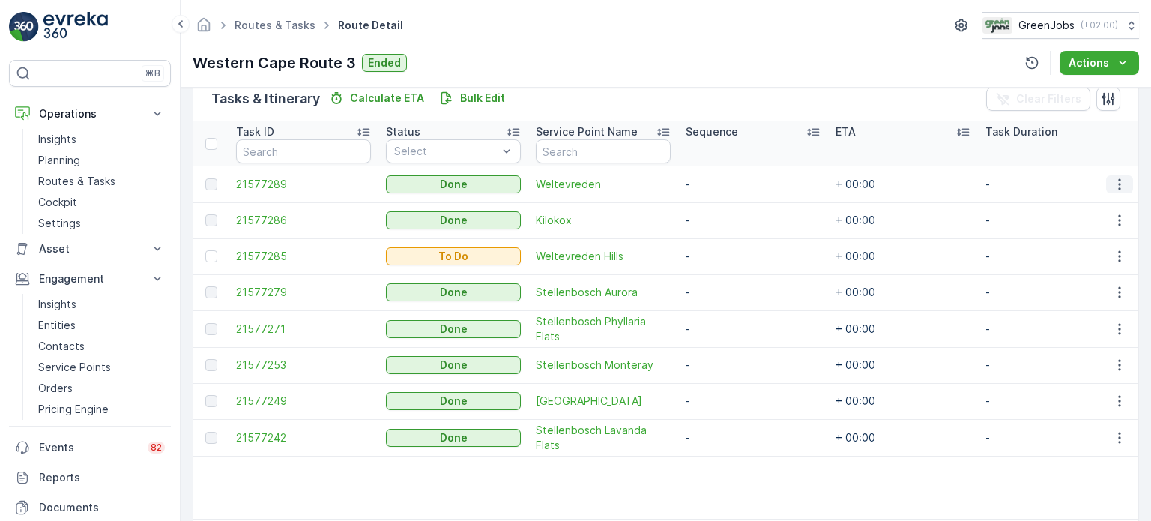
click at [1115, 178] on icon "button" at bounding box center [1119, 184] width 15 height 15
click at [1058, 207] on span "See More Details" at bounding box center [1101, 205] width 87 height 15
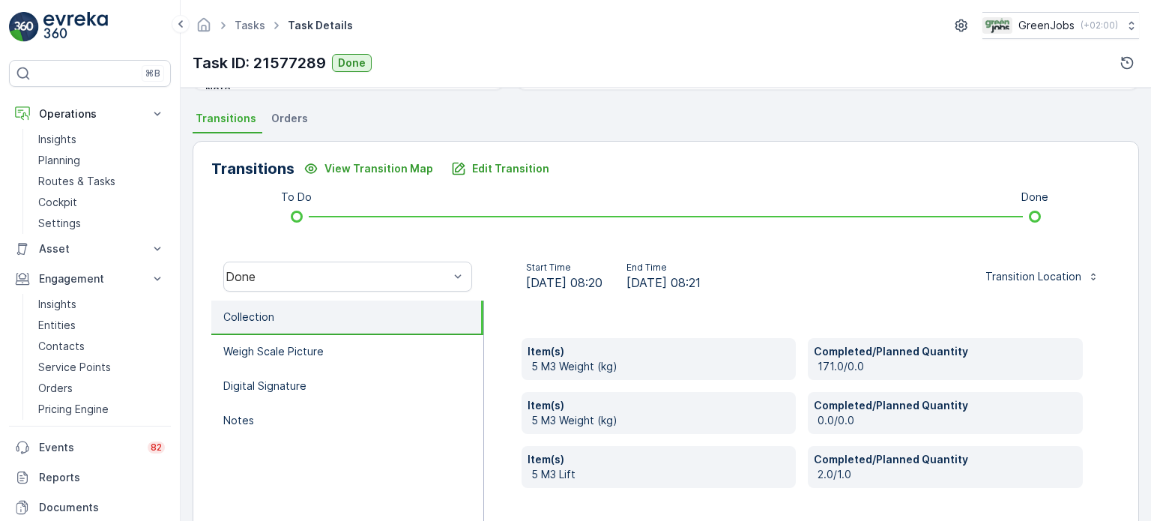
scroll to position [375, 0]
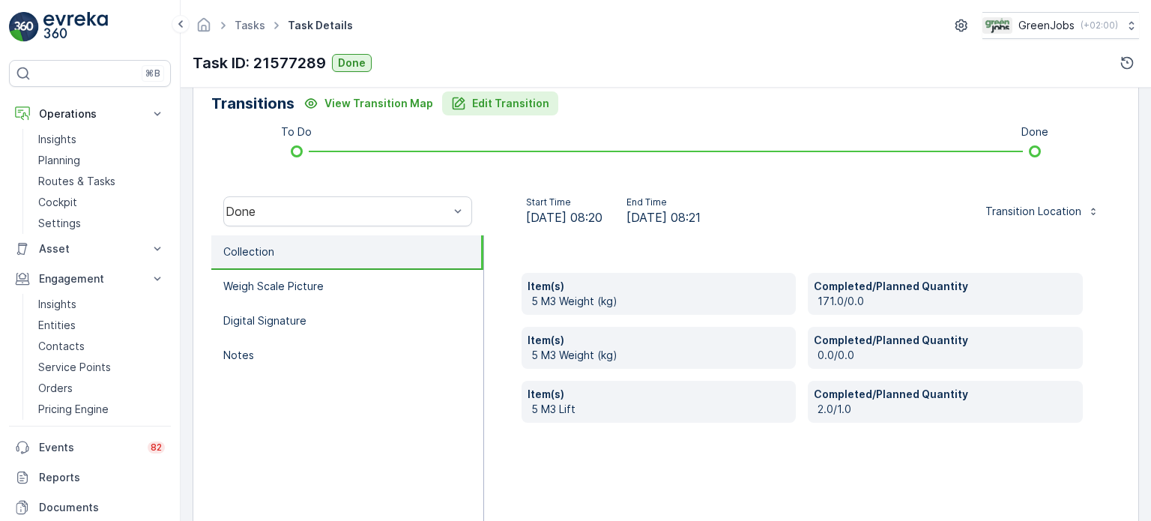
click at [494, 109] on p "Edit Transition" at bounding box center [510, 103] width 77 height 15
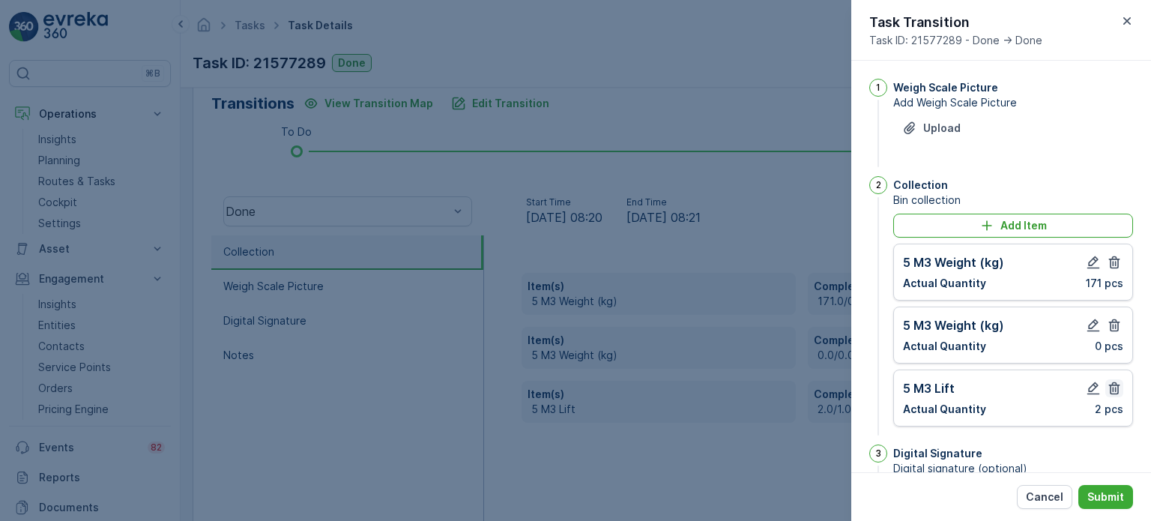
click at [1111, 323] on icon "button" at bounding box center [1114, 325] width 15 height 15
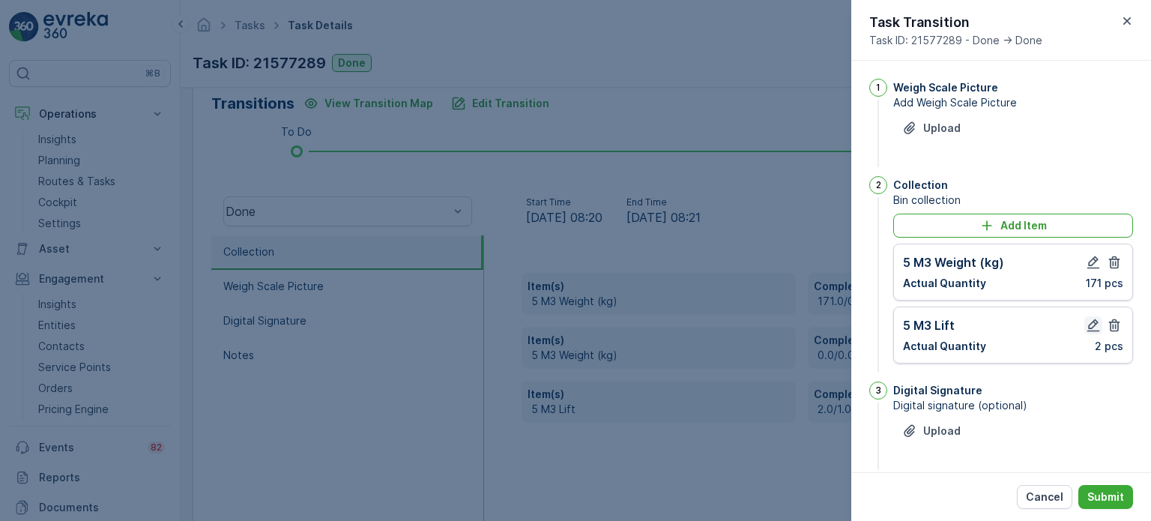
click at [1086, 320] on icon "button" at bounding box center [1093, 325] width 15 height 15
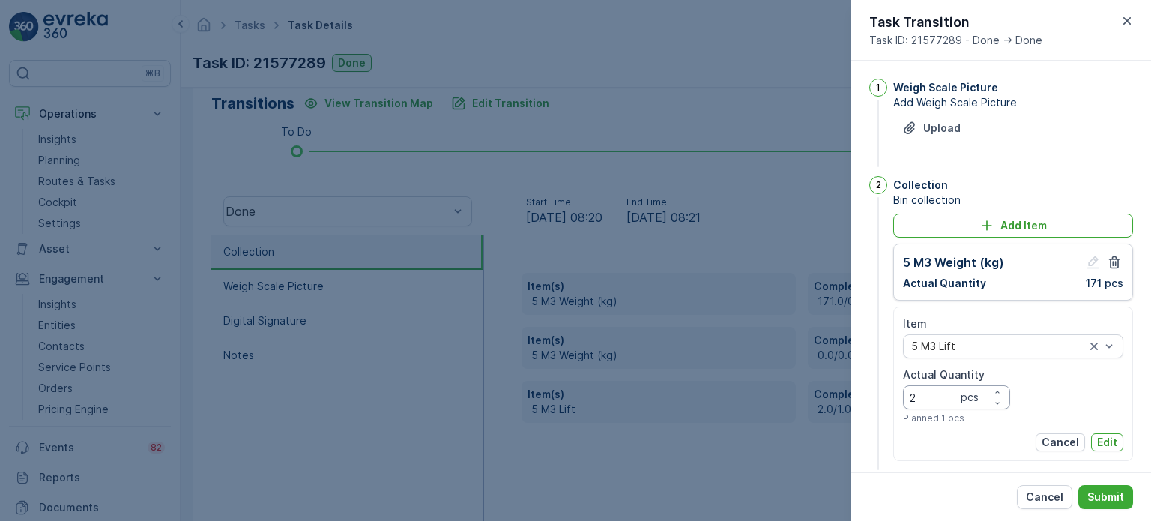
click at [938, 396] on Quantity "2" at bounding box center [956, 397] width 107 height 24
type Quantity "1"
click at [1098, 429] on div "Item 5 M3 Lift Actual Quantity 1 pcs Planned 1 pcs Cancel Edit" at bounding box center [1013, 383] width 220 height 135
click at [1113, 438] on p "Edit" at bounding box center [1107, 442] width 20 height 15
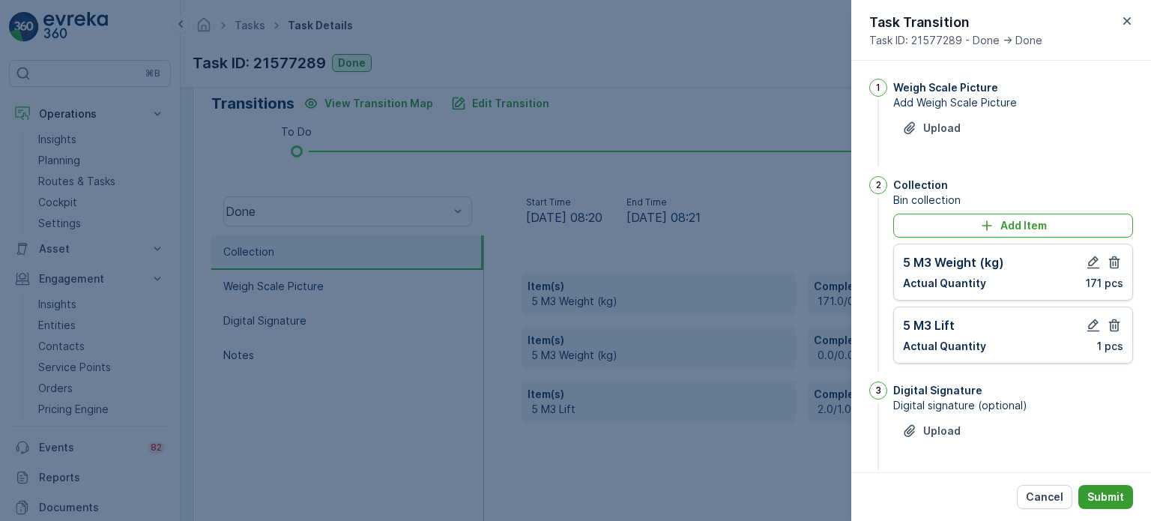
click at [1117, 491] on button "Submit" at bounding box center [1105, 497] width 55 height 24
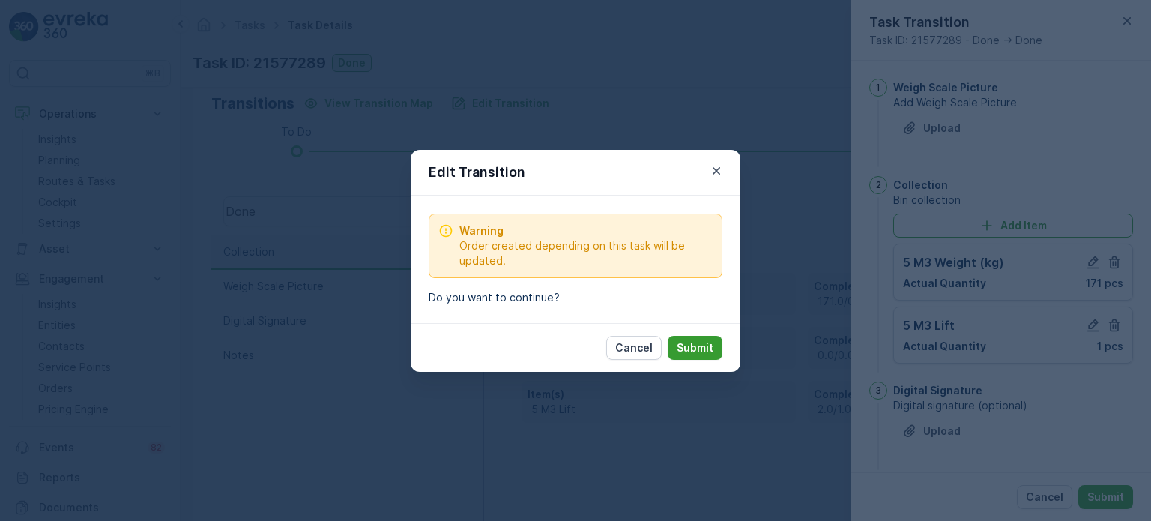
click at [700, 340] on p "Submit" at bounding box center [694, 347] width 37 height 15
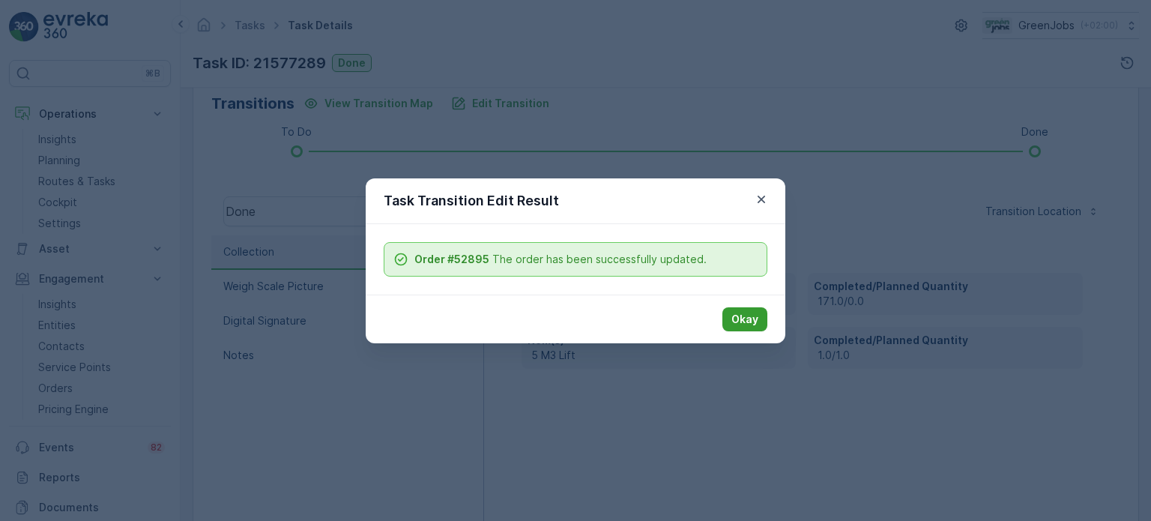
click at [763, 322] on button "Okay" at bounding box center [744, 319] width 45 height 24
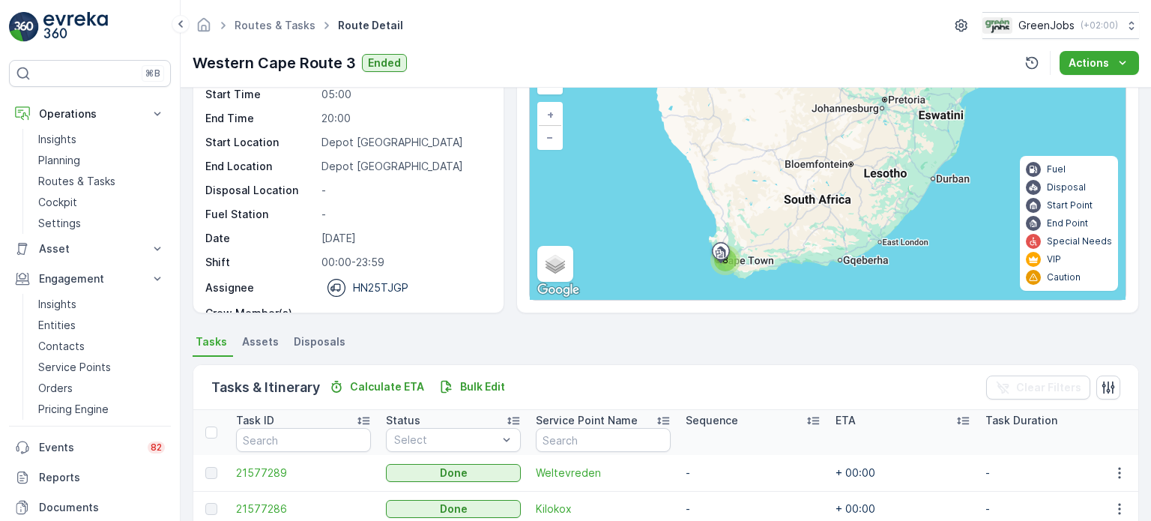
scroll to position [150, 0]
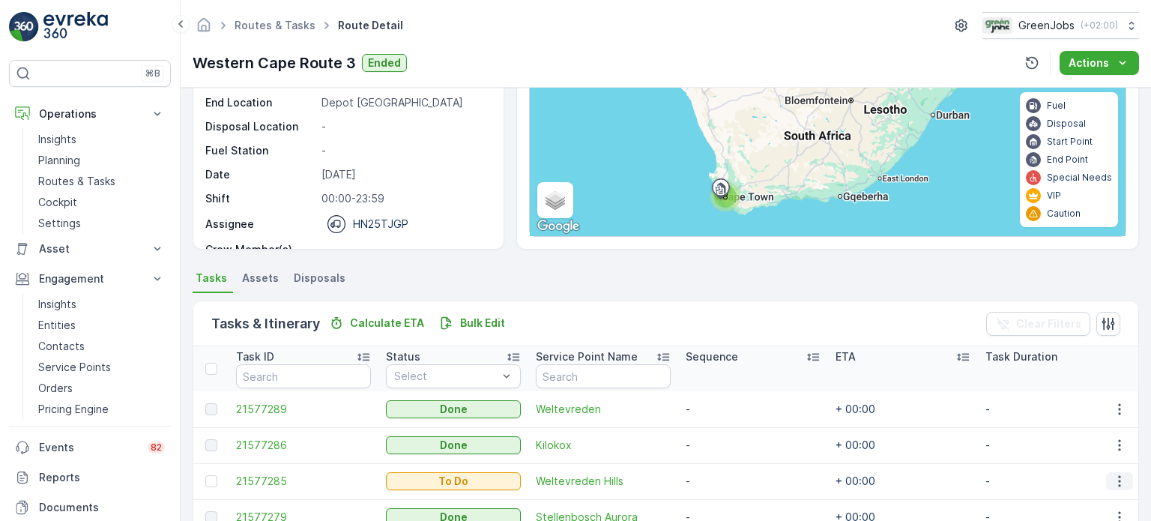
click at [1118, 475] on icon "button" at bounding box center [1119, 480] width 15 height 15
click at [1080, 370] on span "See More Details" at bounding box center [1087, 367] width 87 height 15
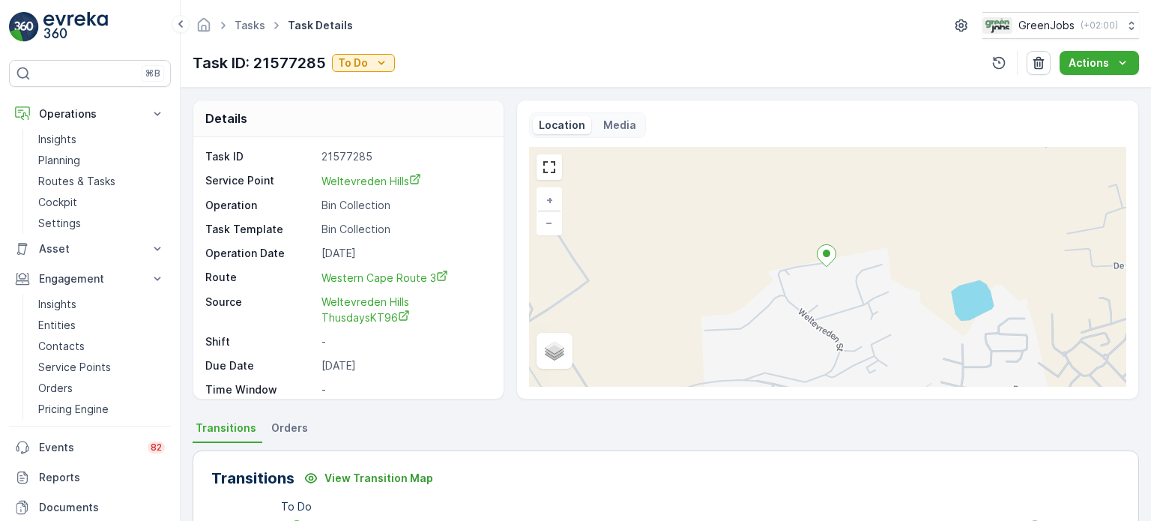
click at [376, 46] on div "Tasks Task Details GreenJobs ( +02:00 ) Task ID: 21577285 To Do Actions" at bounding box center [666, 44] width 970 height 88
click at [372, 58] on div "To Do" at bounding box center [363, 62] width 51 height 15
click at [366, 86] on span "Done" at bounding box center [354, 84] width 27 height 15
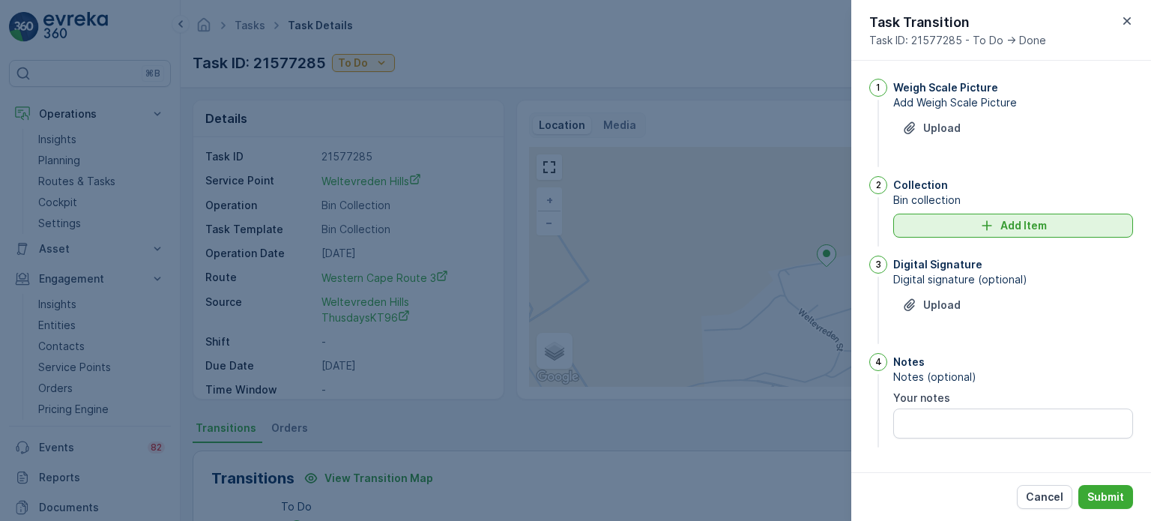
click at [1000, 228] on p "Add Item" at bounding box center [1023, 225] width 46 height 15
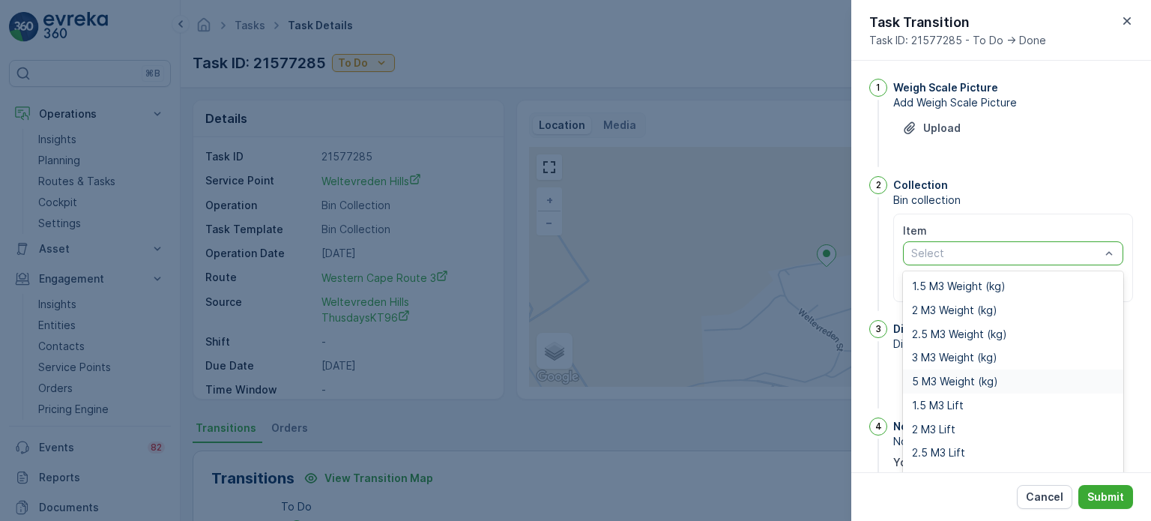
click at [931, 385] on span "5 M3 Weight (kg)" at bounding box center [955, 381] width 86 height 12
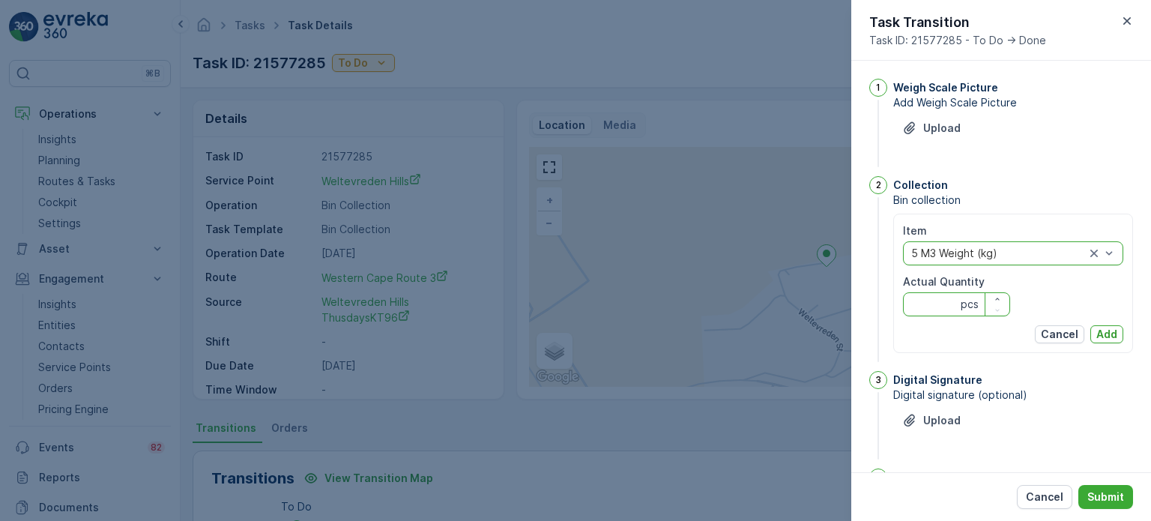
click at [930, 300] on Quantity "Actual Quantity" at bounding box center [956, 304] width 107 height 24
type Quantity "1"
type Quantity "0"
click at [1101, 330] on p "Add" at bounding box center [1106, 334] width 21 height 15
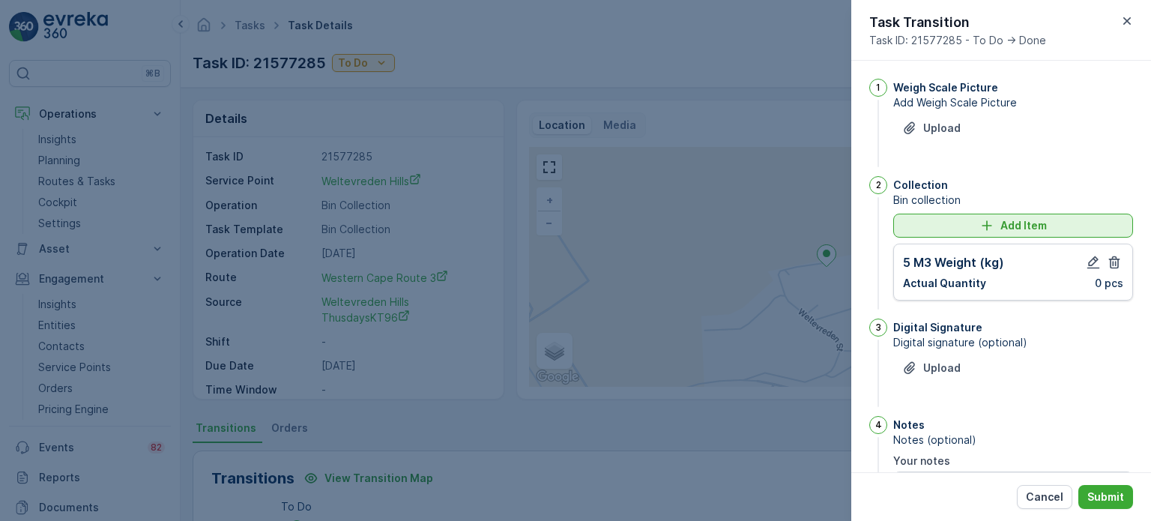
click at [968, 229] on div "Add Item" at bounding box center [1013, 225] width 222 height 15
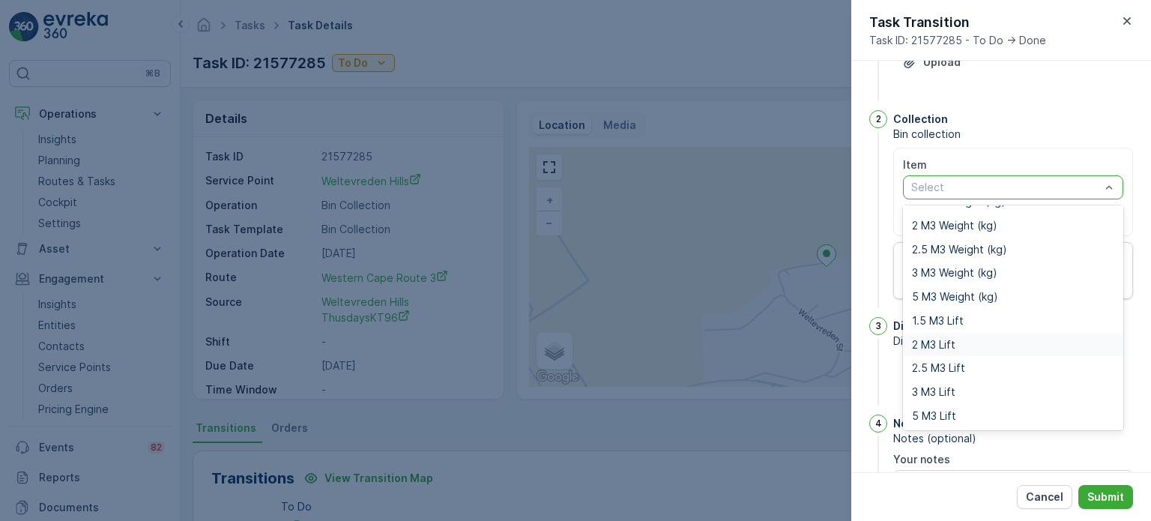
scroll to position [122, 0]
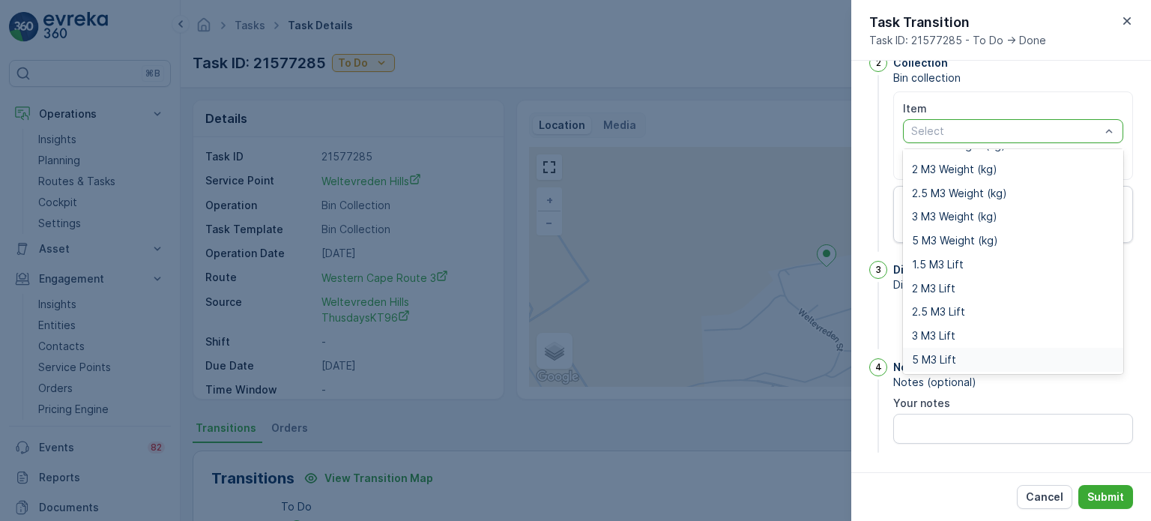
click at [951, 362] on span "5 M3 Lift" at bounding box center [934, 360] width 44 height 12
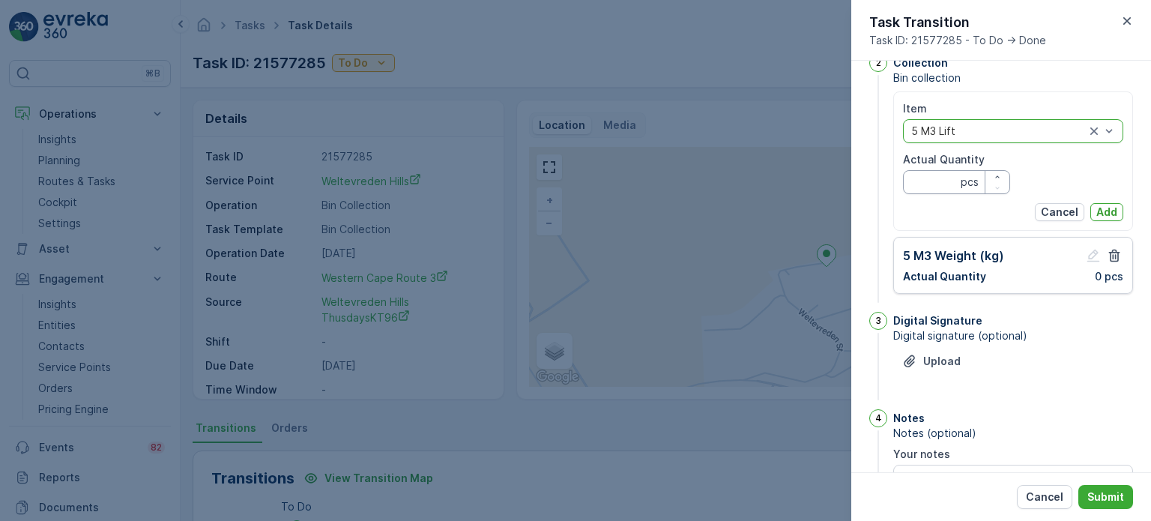
drag, startPoint x: 929, startPoint y: 187, endPoint x: 947, endPoint y: 172, distance: 23.4
click at [929, 187] on Quantity "Actual Quantity" at bounding box center [956, 182] width 107 height 24
type Quantity "0"
click at [1100, 205] on p "Add" at bounding box center [1106, 212] width 21 height 15
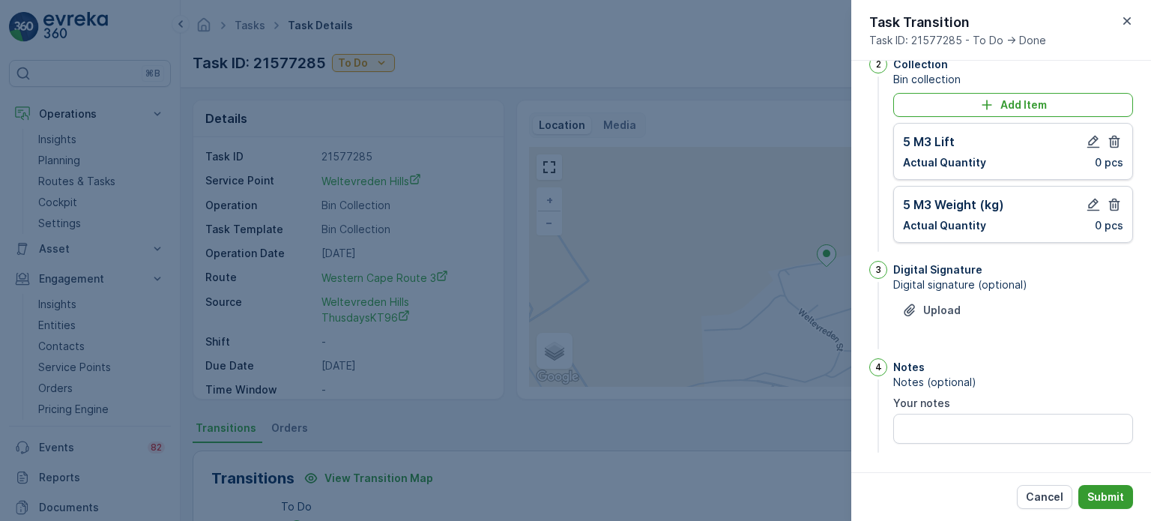
click at [1116, 496] on p "Submit" at bounding box center [1105, 496] width 37 height 15
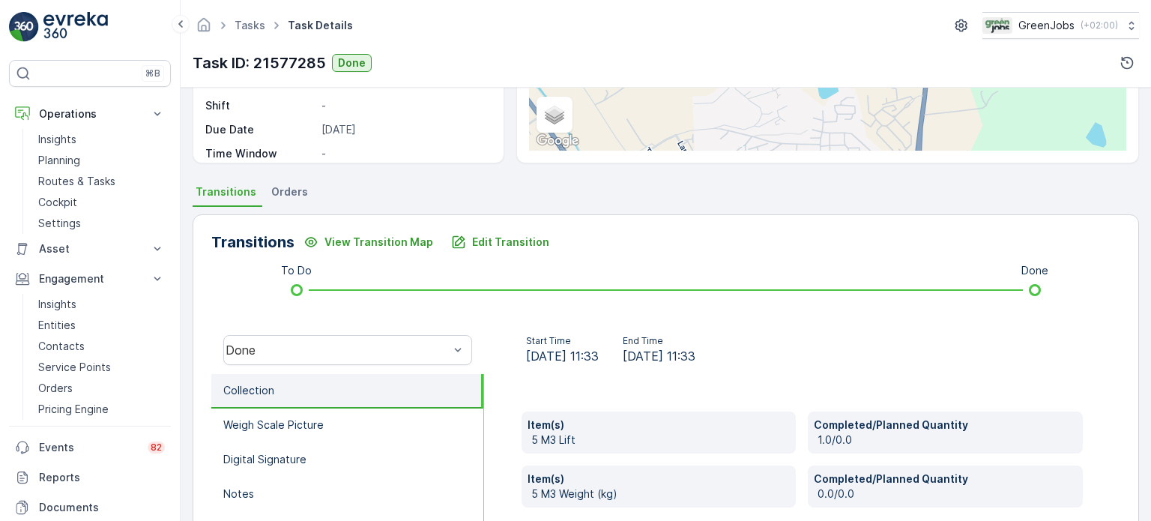
scroll to position [300, 0]
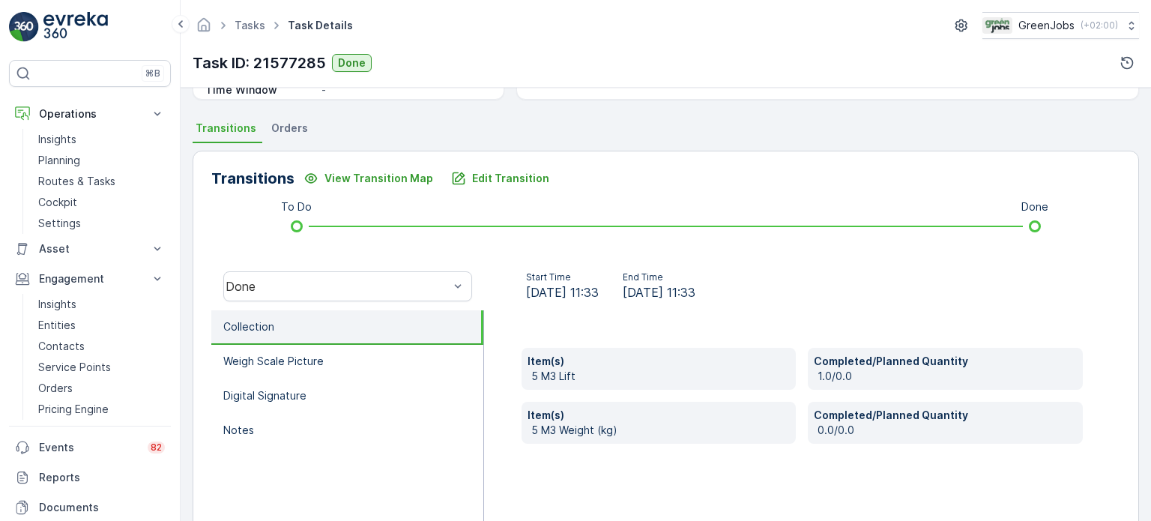
click at [282, 133] on span "Orders" at bounding box center [289, 128] width 37 height 15
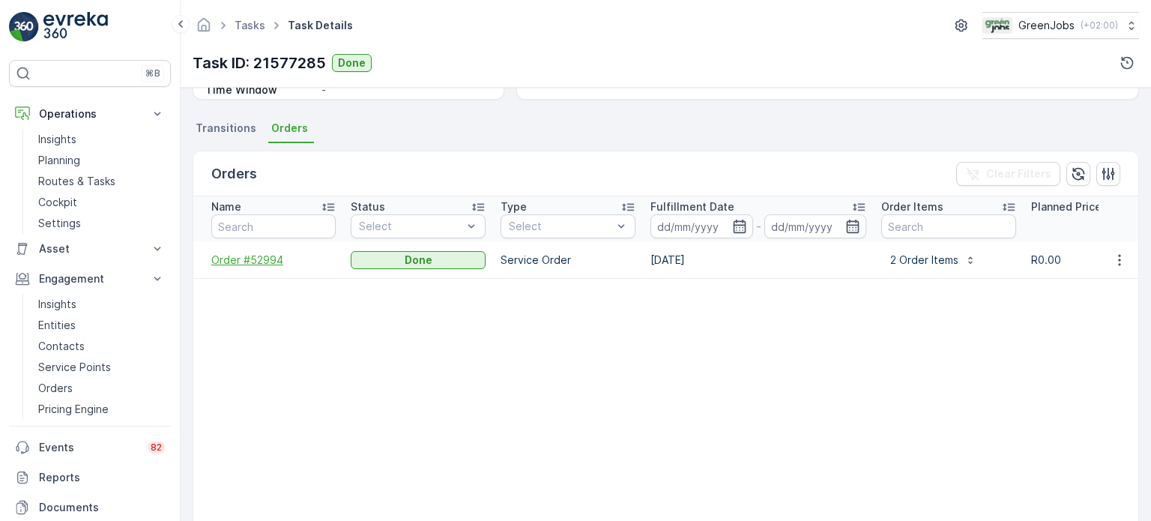
click at [261, 259] on span "Order #52994" at bounding box center [273, 259] width 124 height 15
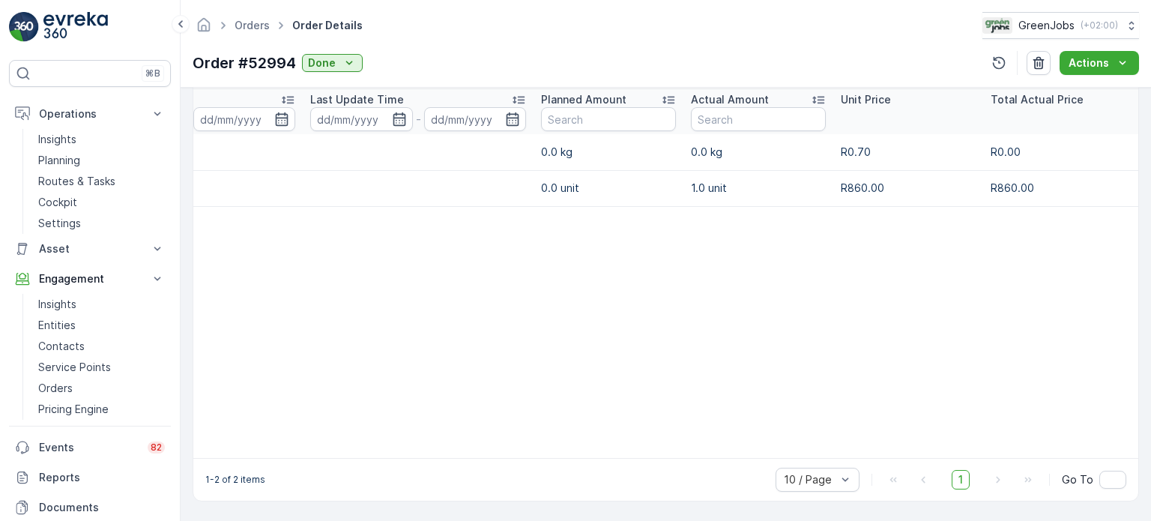
scroll to position [0, 287]
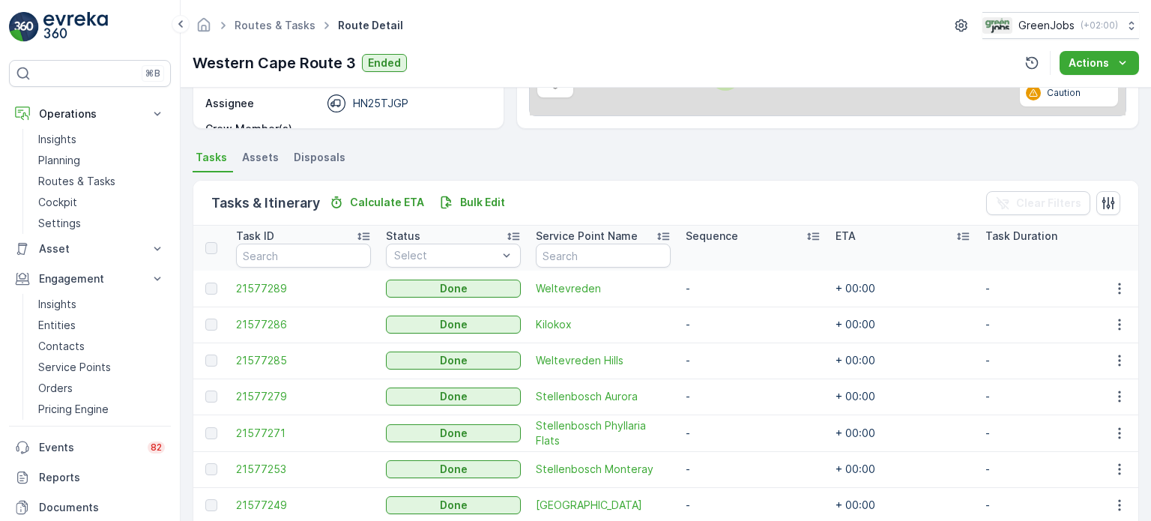
scroll to position [300, 0]
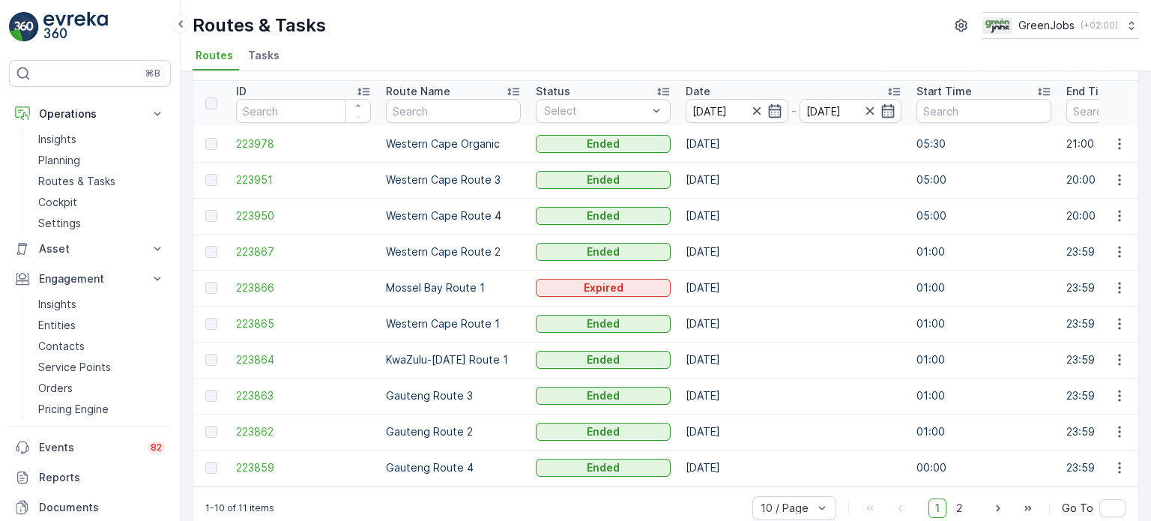
scroll to position [74, 0]
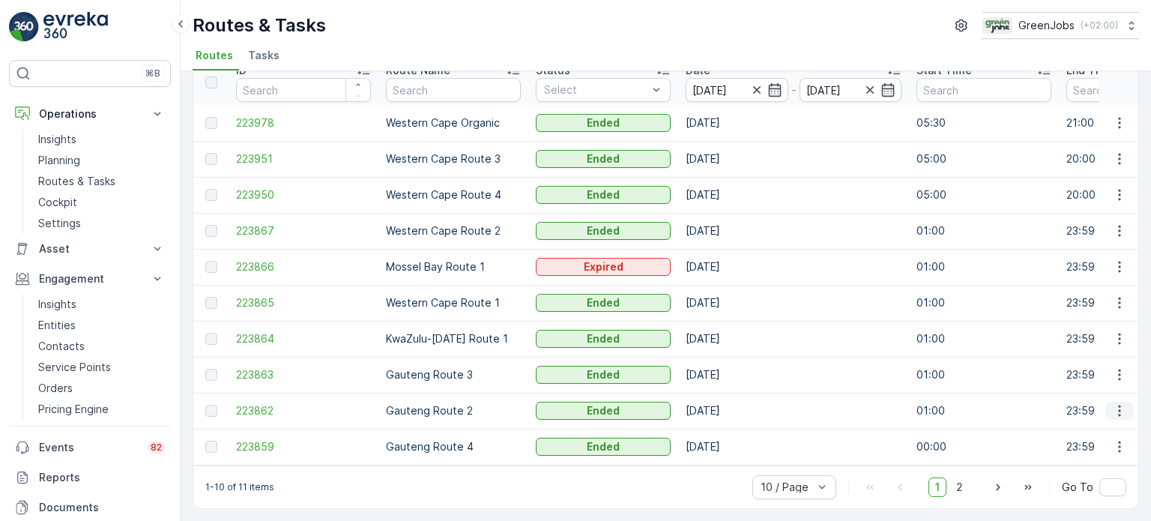
click at [1115, 405] on icon "button" at bounding box center [1119, 410] width 15 height 15
click at [1085, 425] on span "See More Details" at bounding box center [1084, 426] width 87 height 15
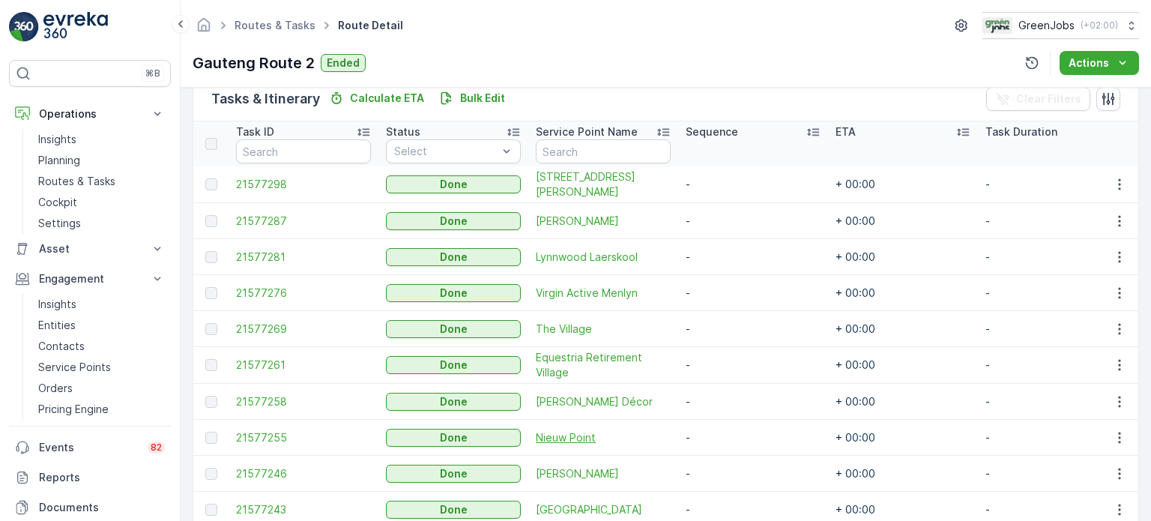
scroll to position [449, 0]
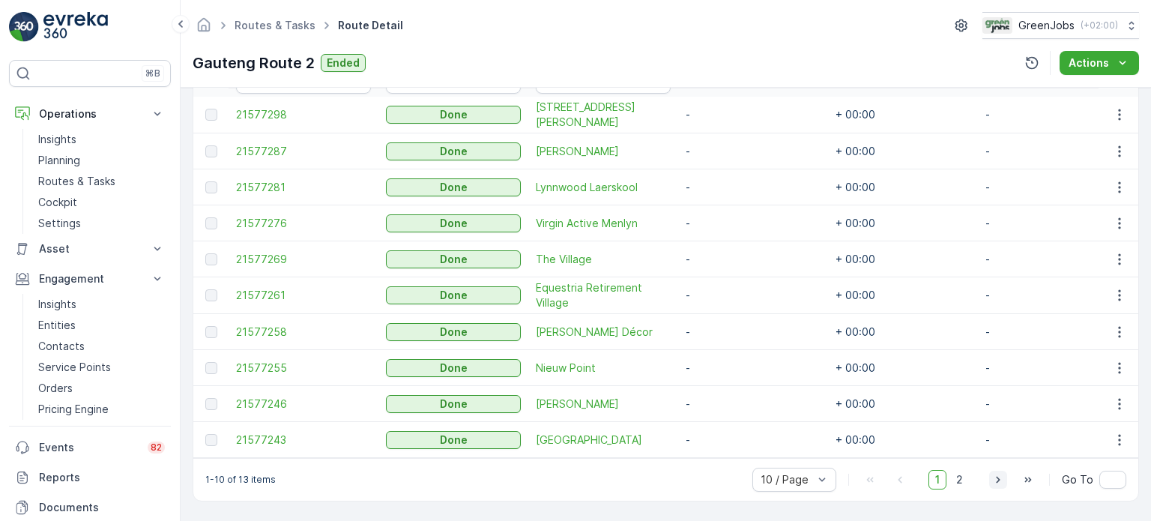
click at [998, 479] on icon "button" at bounding box center [998, 479] width 4 height 7
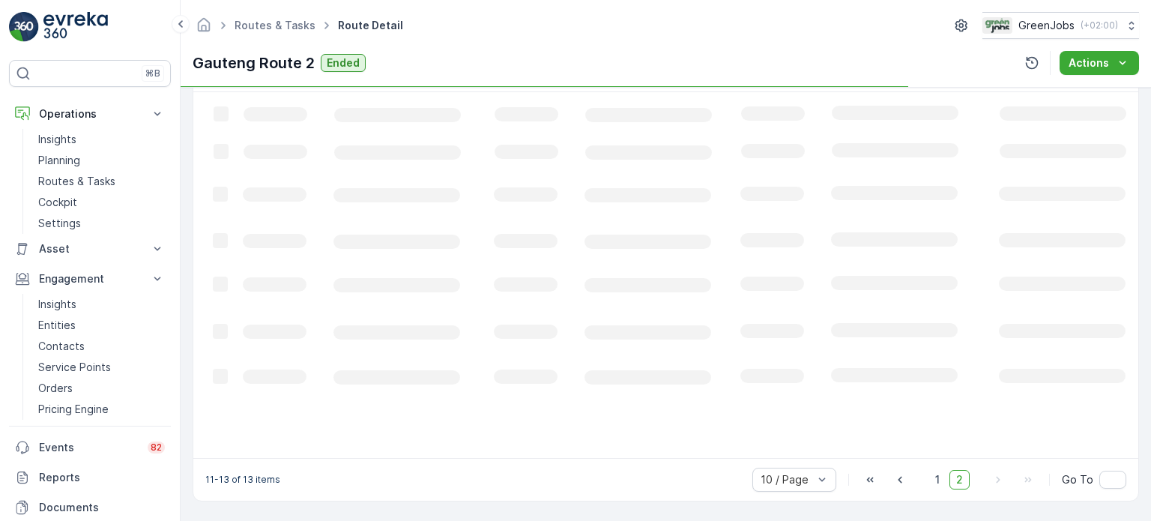
scroll to position [402, 0]
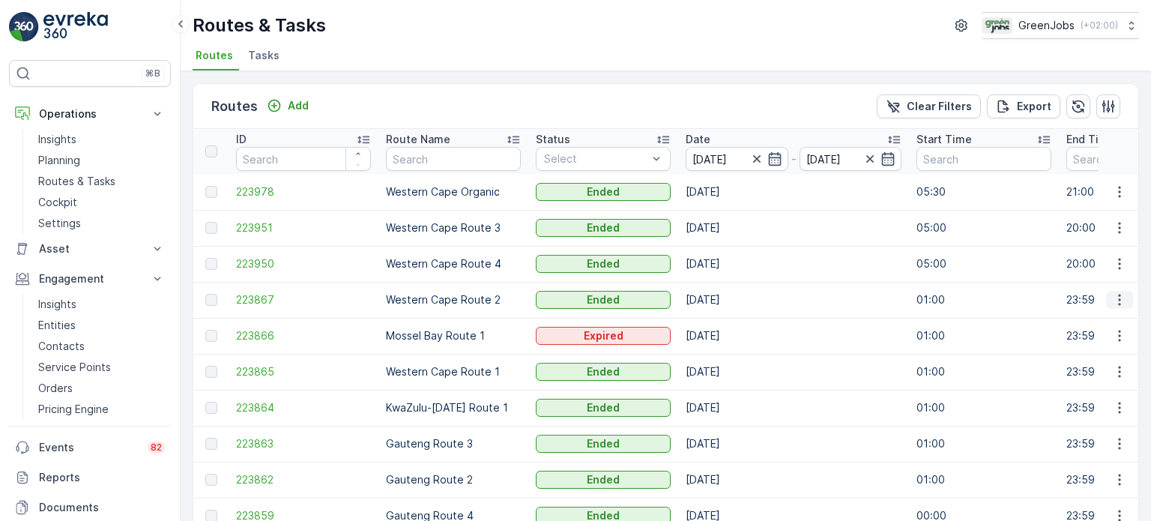
click at [1112, 302] on icon "button" at bounding box center [1119, 299] width 15 height 15
click at [1098, 324] on span "See More Details" at bounding box center [1084, 321] width 87 height 15
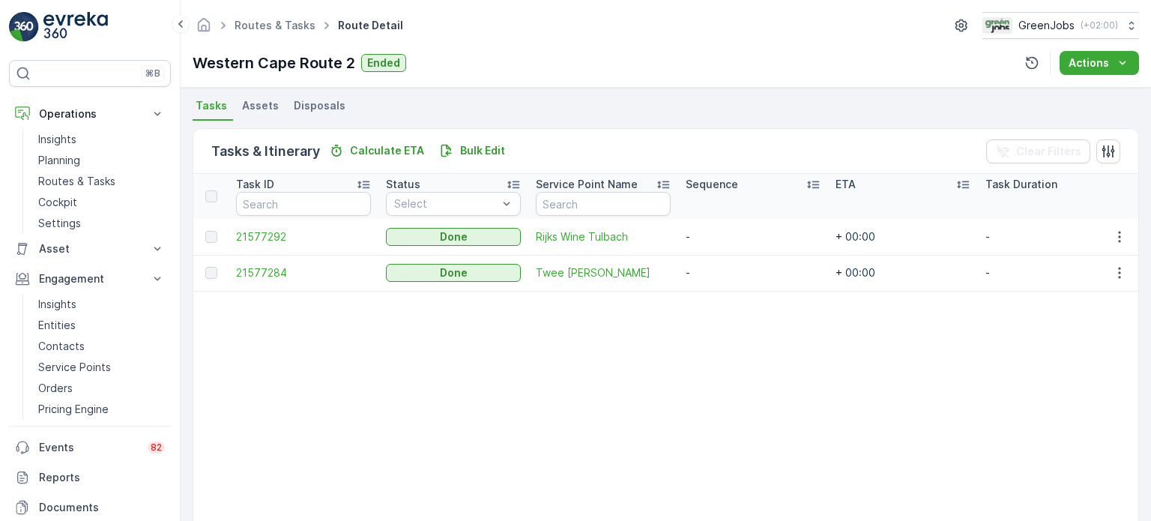
scroll to position [372, 0]
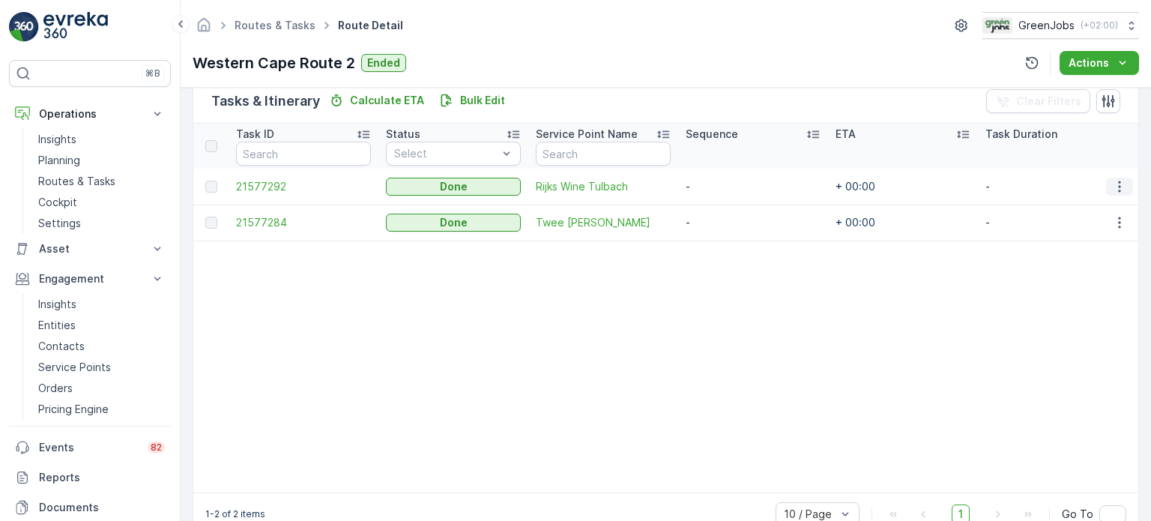
click at [1119, 181] on icon "button" at bounding box center [1119, 186] width 15 height 15
click at [1095, 200] on span "See More Details" at bounding box center [1101, 207] width 87 height 15
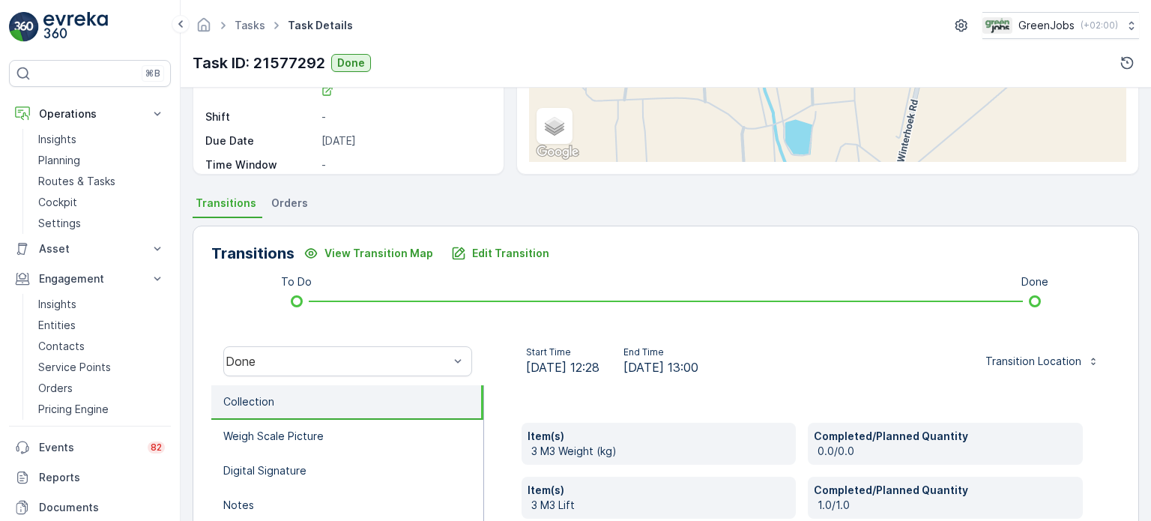
scroll to position [198, 0]
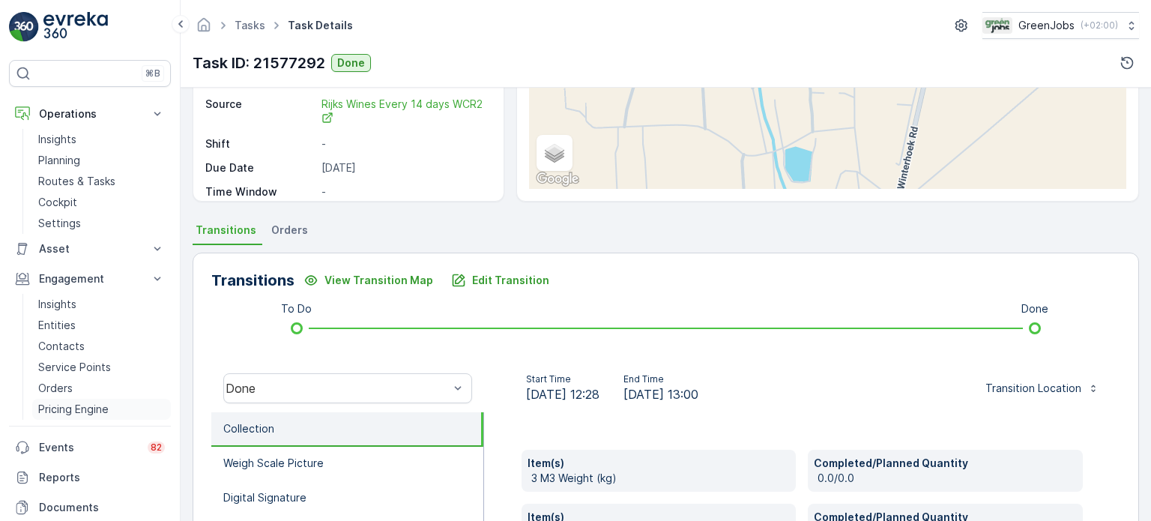
click at [72, 404] on p "Pricing Engine" at bounding box center [73, 409] width 70 height 15
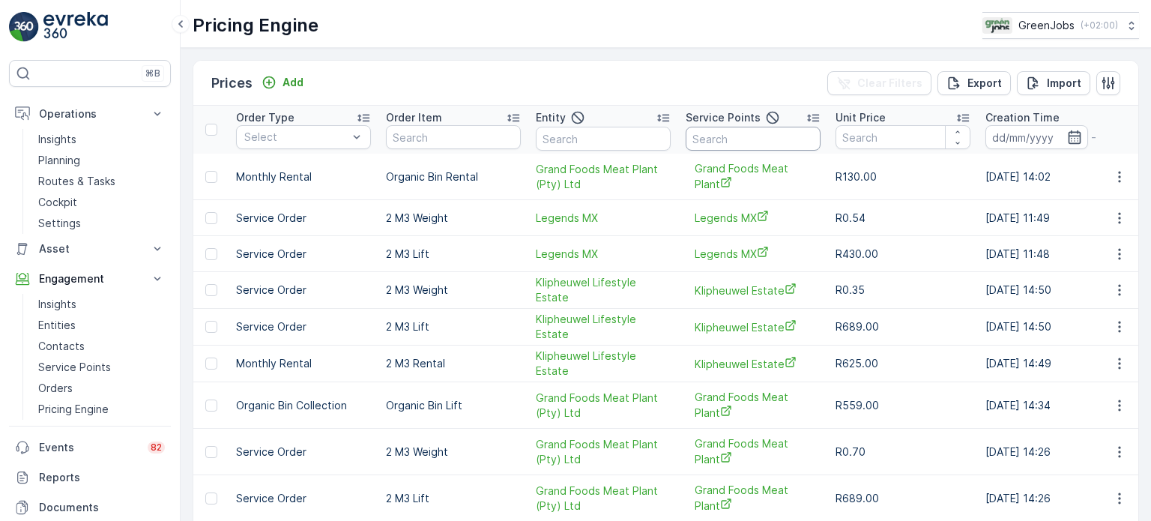
click at [743, 143] on input "text" at bounding box center [752, 139] width 135 height 24
type input "RIK"
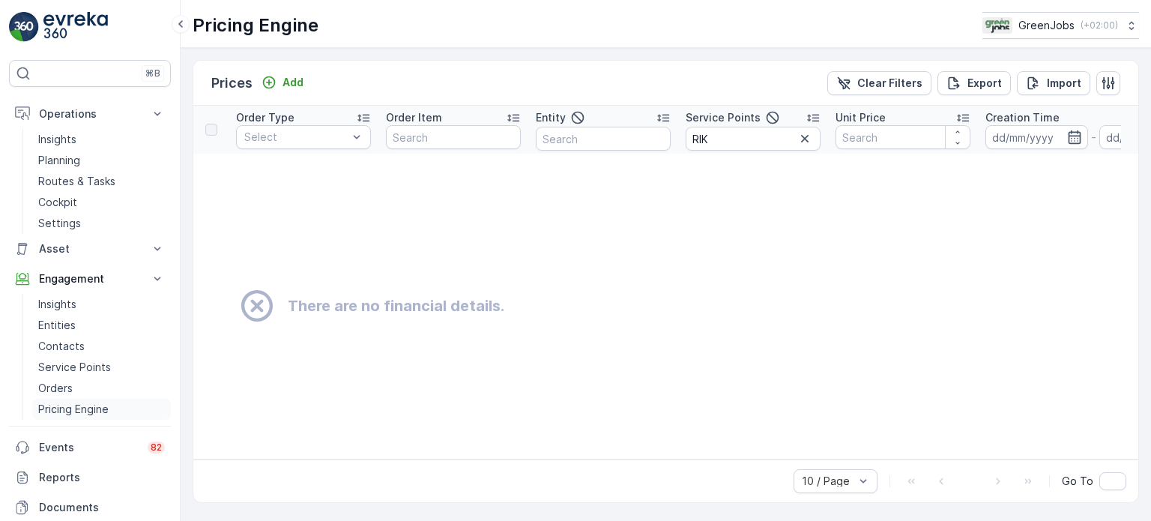
click at [70, 408] on p "Pricing Engine" at bounding box center [73, 409] width 70 height 15
click at [715, 144] on input "RIK" at bounding box center [752, 139] width 135 height 24
type input "RIJK"
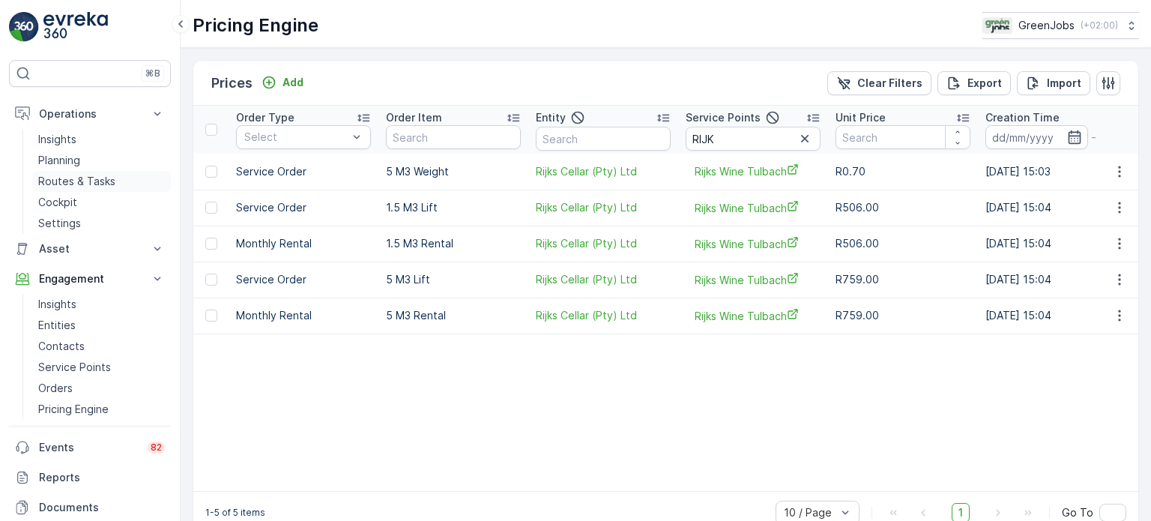
click at [96, 183] on p "Routes & Tasks" at bounding box center [76, 181] width 77 height 15
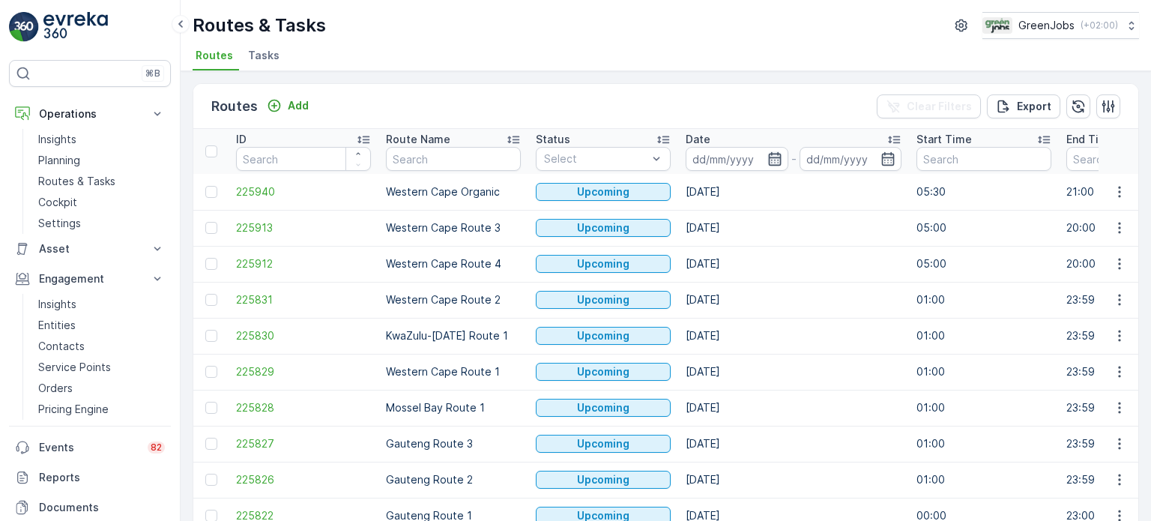
click at [773, 155] on icon "button" at bounding box center [774, 158] width 15 height 15
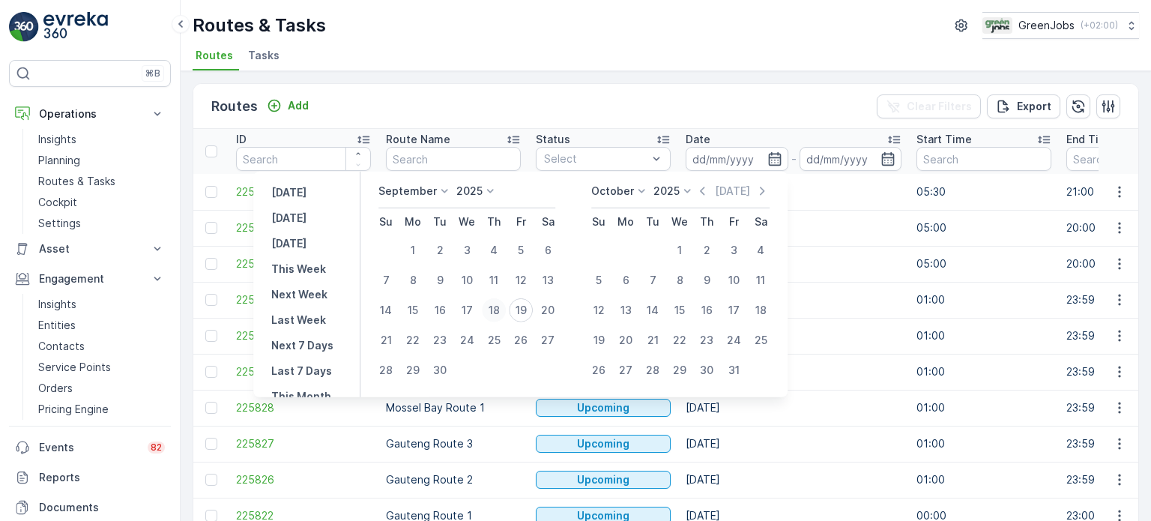
click at [499, 312] on div "18" at bounding box center [494, 310] width 24 height 24
type input "[DATE]"
click at [499, 312] on div "18" at bounding box center [494, 310] width 24 height 24
type input "[DATE]"
click at [499, 312] on div "18" at bounding box center [494, 310] width 24 height 24
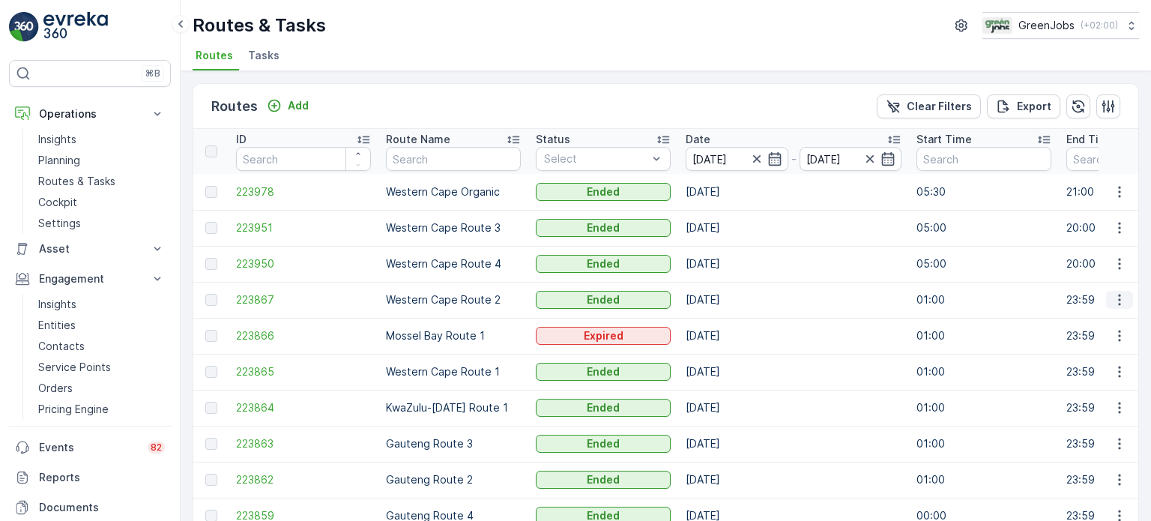
click at [1112, 298] on icon "button" at bounding box center [1119, 299] width 15 height 15
click at [1055, 322] on span "See More Details" at bounding box center [1084, 321] width 87 height 15
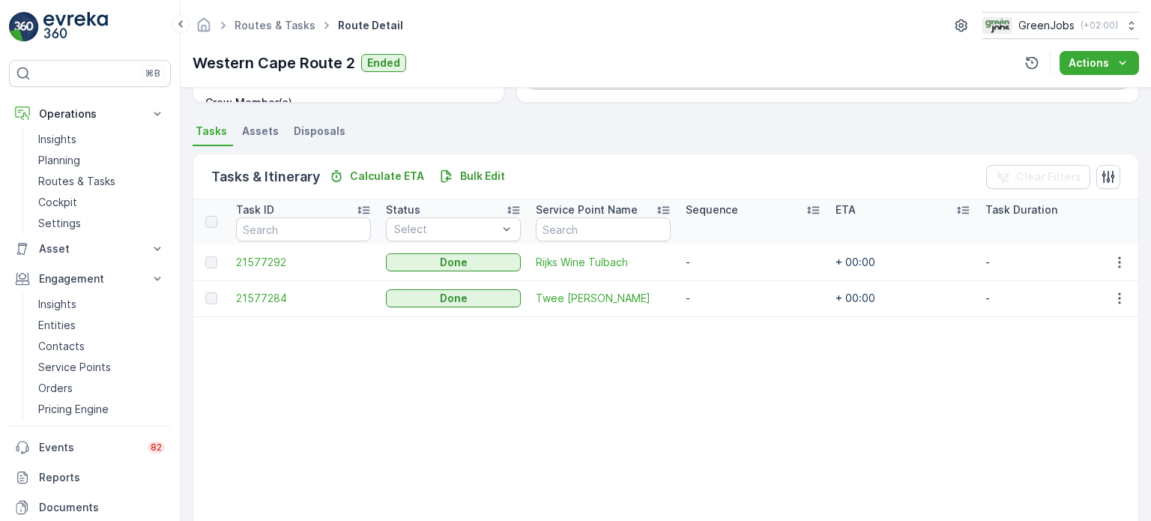
scroll to position [300, 0]
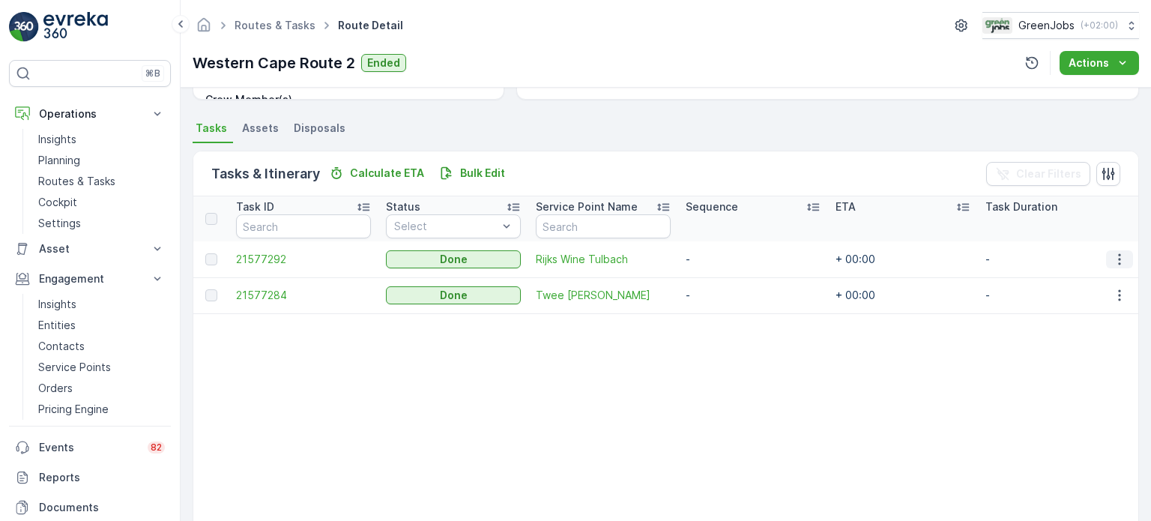
click at [1118, 253] on icon "button" at bounding box center [1119, 259] width 15 height 15
click at [1075, 283] on span "See More Details" at bounding box center [1101, 280] width 87 height 15
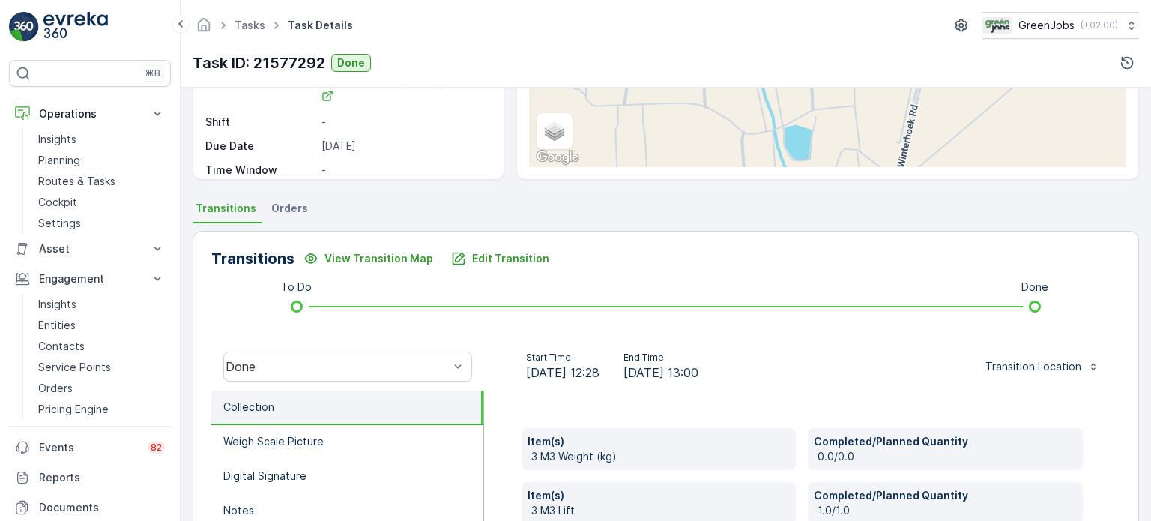
scroll to position [225, 0]
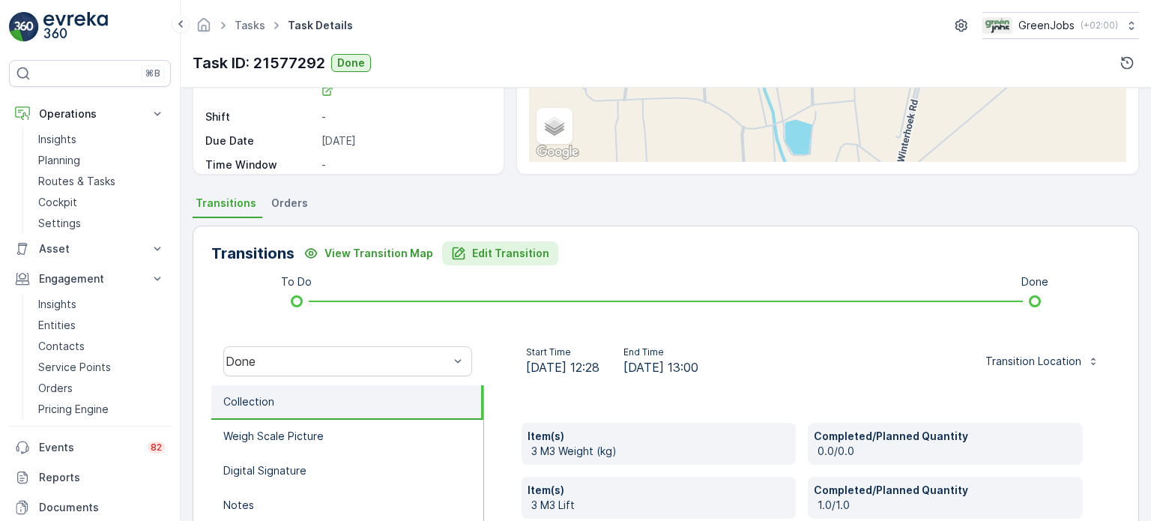
click at [491, 251] on p "Edit Transition" at bounding box center [510, 253] width 77 height 15
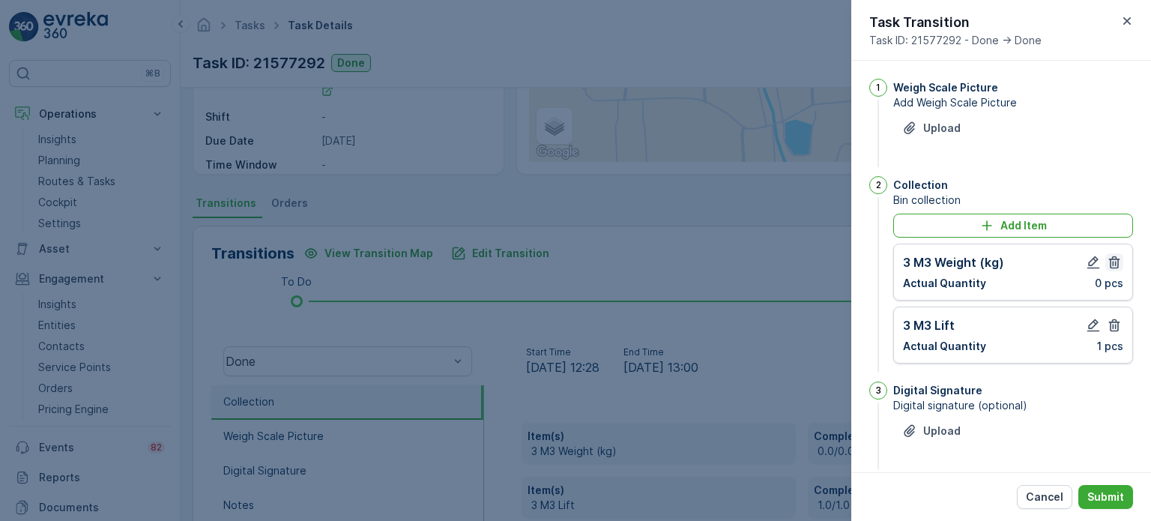
click at [1112, 262] on icon "button" at bounding box center [1114, 262] width 15 height 15
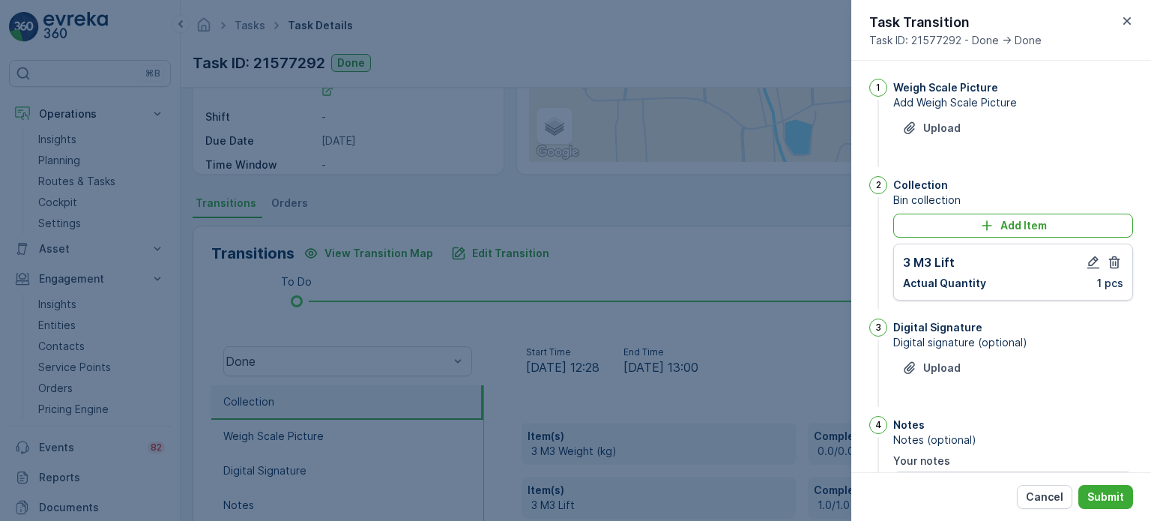
click at [1112, 262] on icon "button" at bounding box center [1114, 262] width 15 height 15
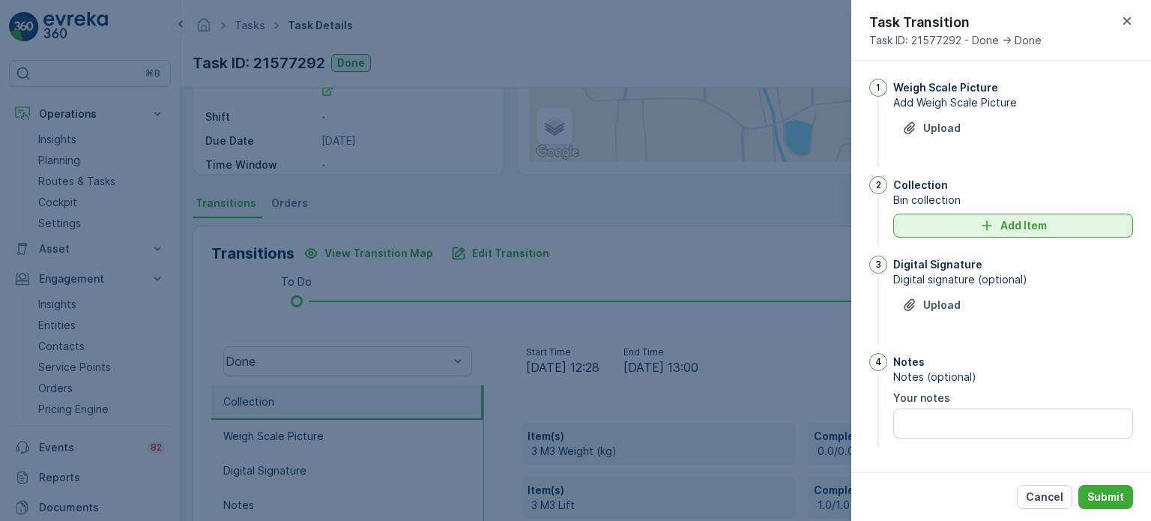
click at [951, 230] on div "Add Item" at bounding box center [1013, 225] width 222 height 15
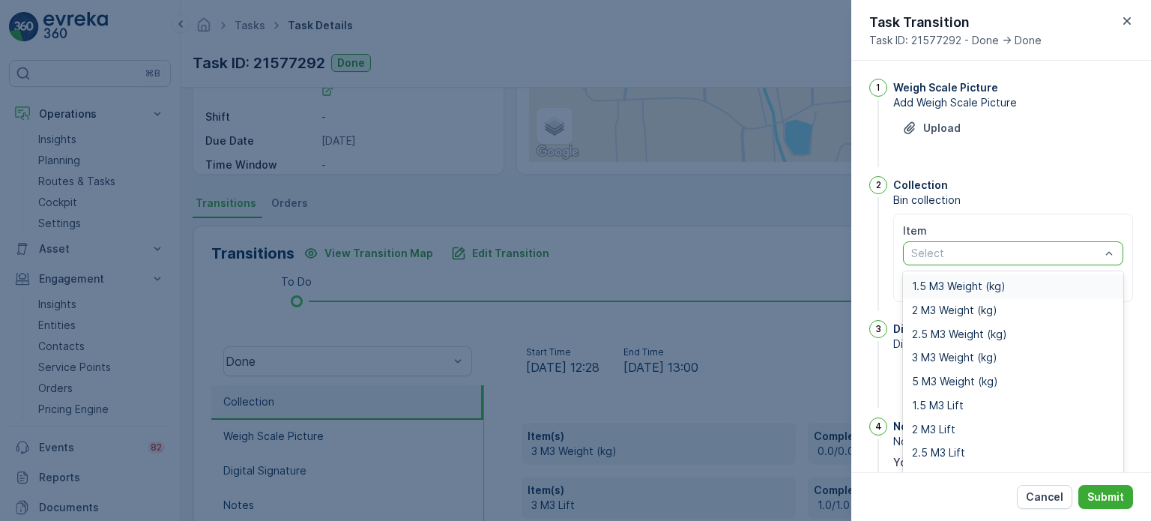
click at [941, 285] on span "1.5 M3 Weight (kg)" at bounding box center [959, 286] width 94 height 12
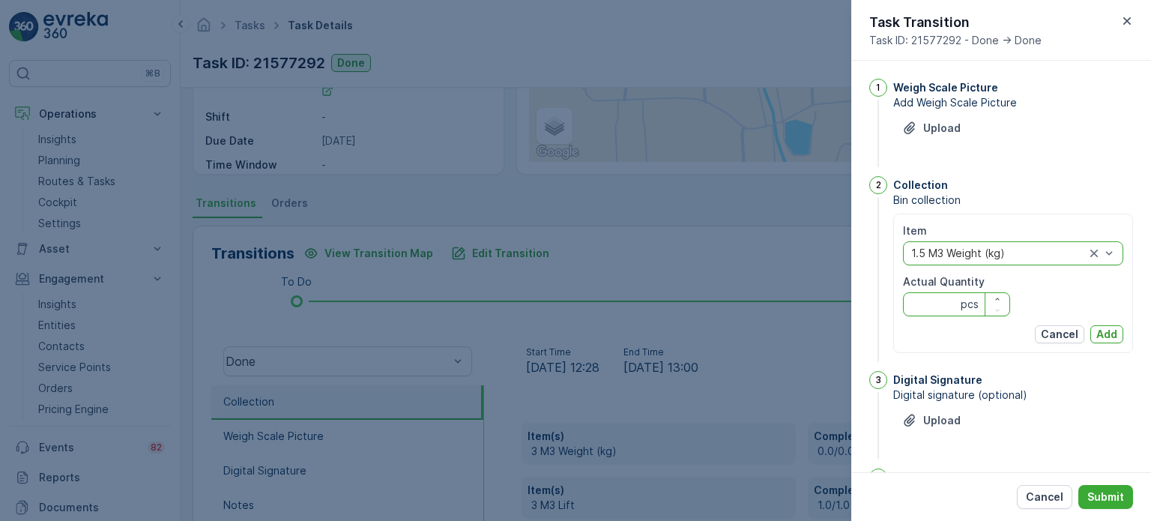
click at [924, 302] on Quantity "Actual Quantity" at bounding box center [956, 304] width 107 height 24
type Quantity "0"
click at [1102, 328] on p "Add" at bounding box center [1106, 334] width 21 height 15
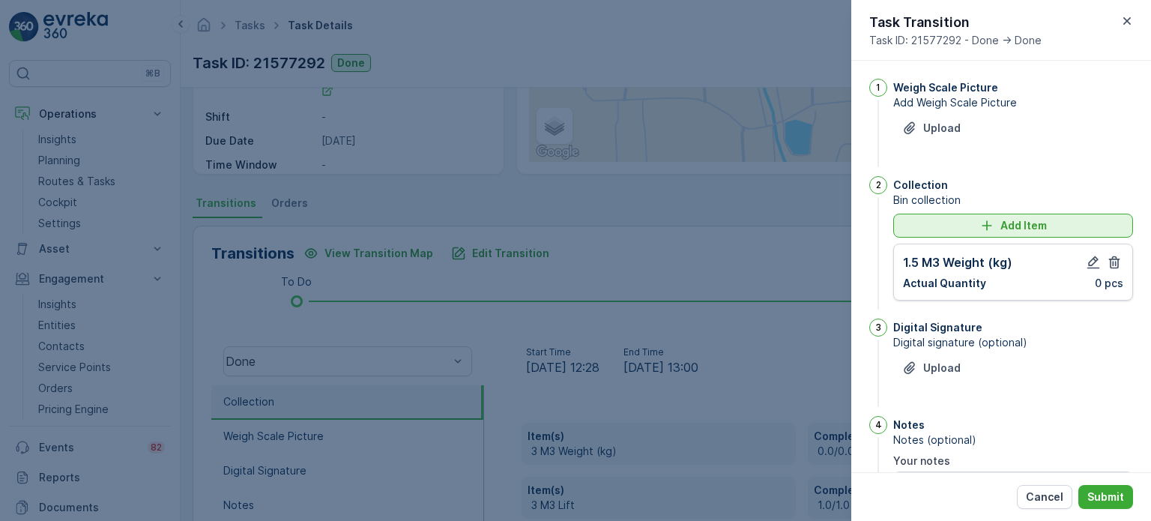
click at [950, 228] on div "Add Item" at bounding box center [1013, 225] width 222 height 15
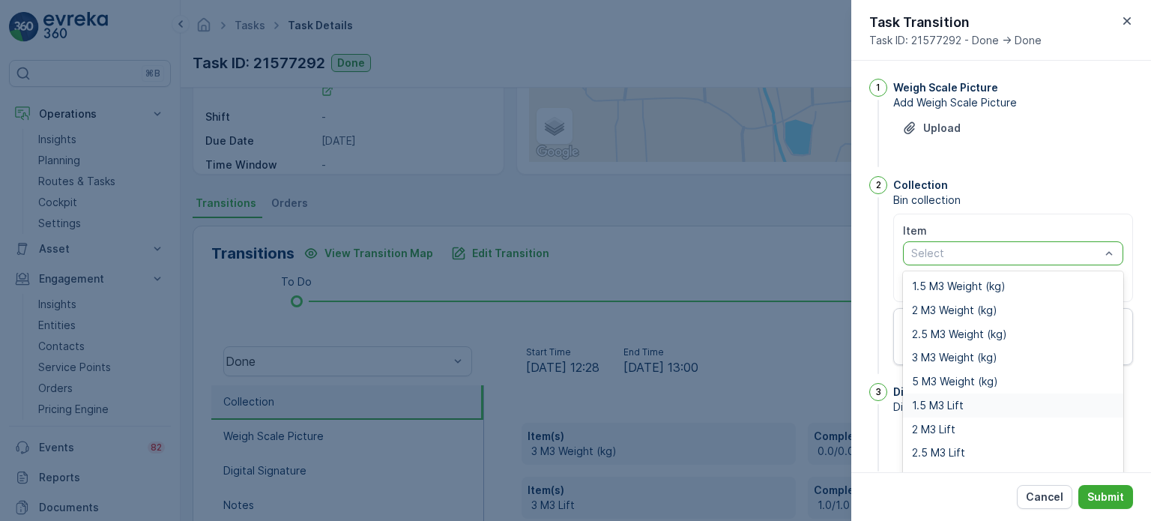
click at [939, 402] on span "1.5 M3 Lift" at bounding box center [938, 405] width 52 height 12
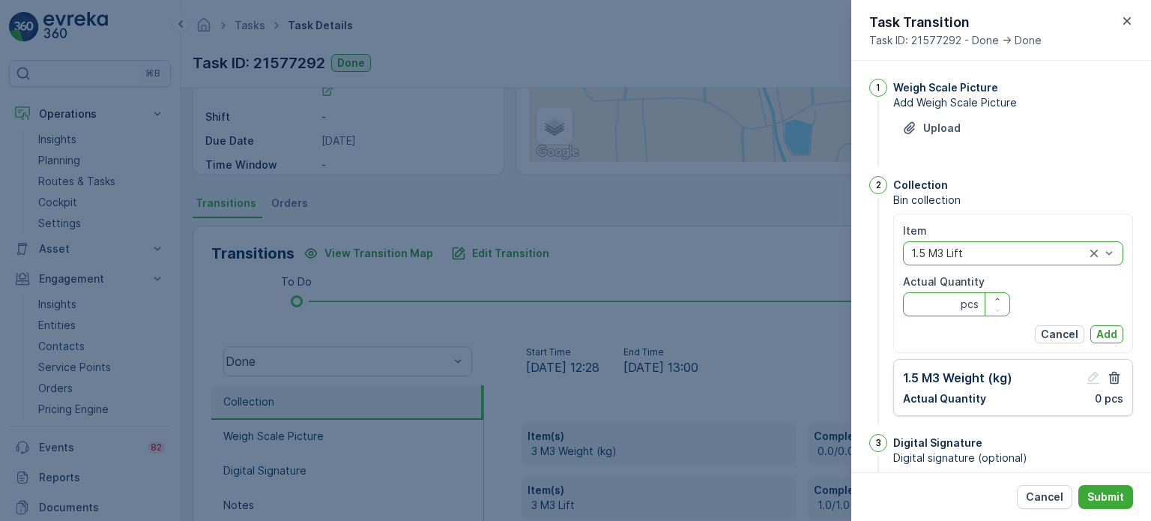
drag, startPoint x: 922, startPoint y: 302, endPoint x: 942, endPoint y: 269, distance: 38.3
click at [922, 302] on Quantity "Actual Quantity" at bounding box center [956, 304] width 107 height 24
type Quantity "1"
click at [1106, 330] on p "Add" at bounding box center [1106, 334] width 21 height 15
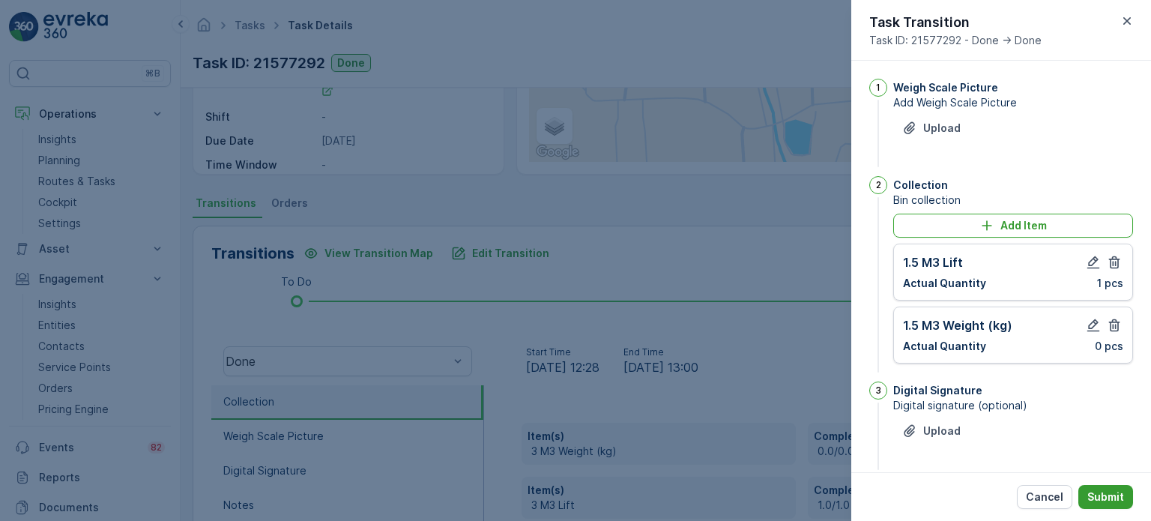
click at [1098, 493] on p "Submit" at bounding box center [1105, 496] width 37 height 15
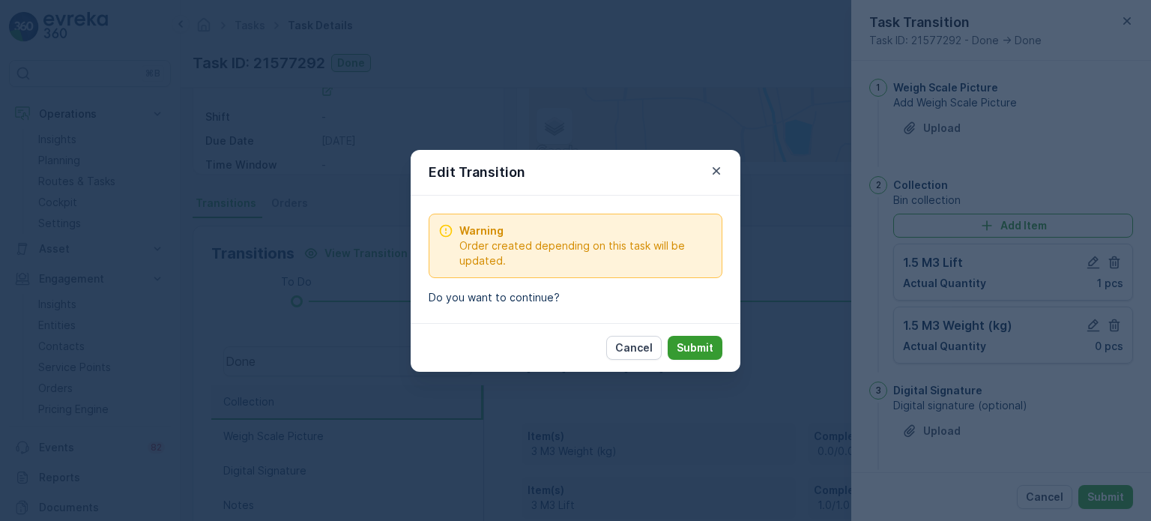
click at [707, 346] on p "Submit" at bounding box center [694, 347] width 37 height 15
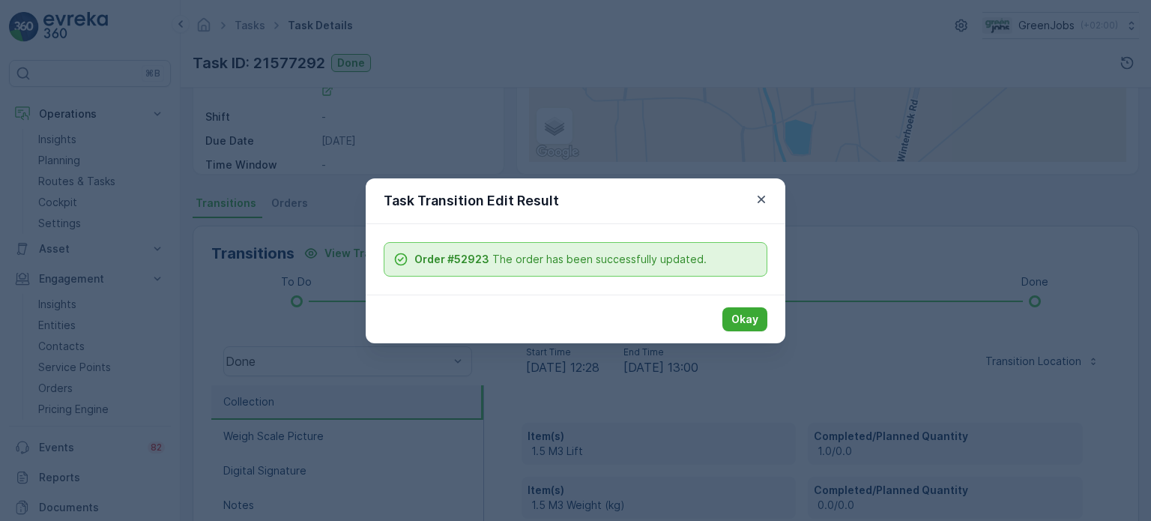
click at [739, 318] on p "Okay" at bounding box center [744, 319] width 27 height 15
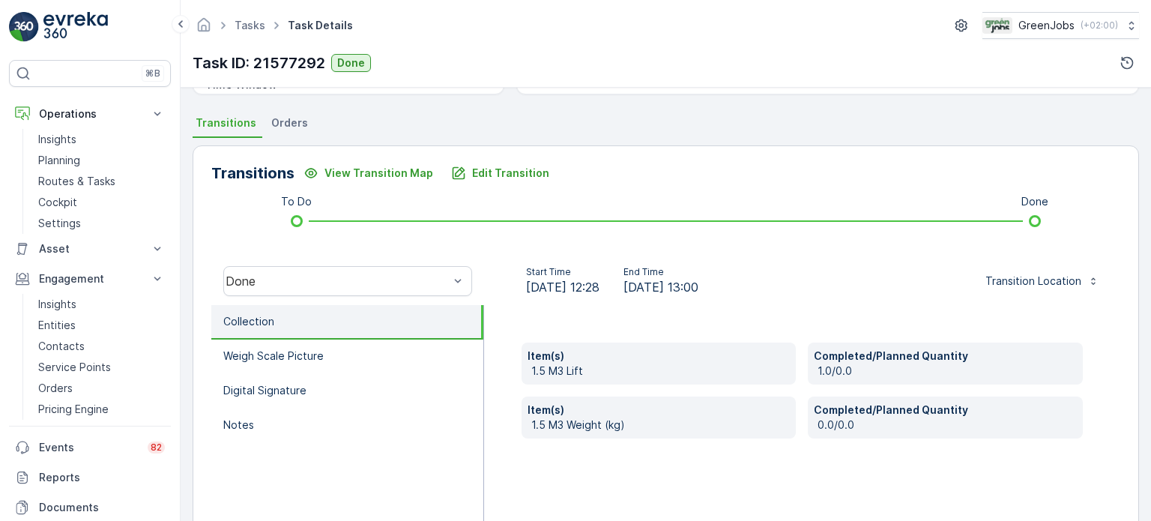
scroll to position [150, 0]
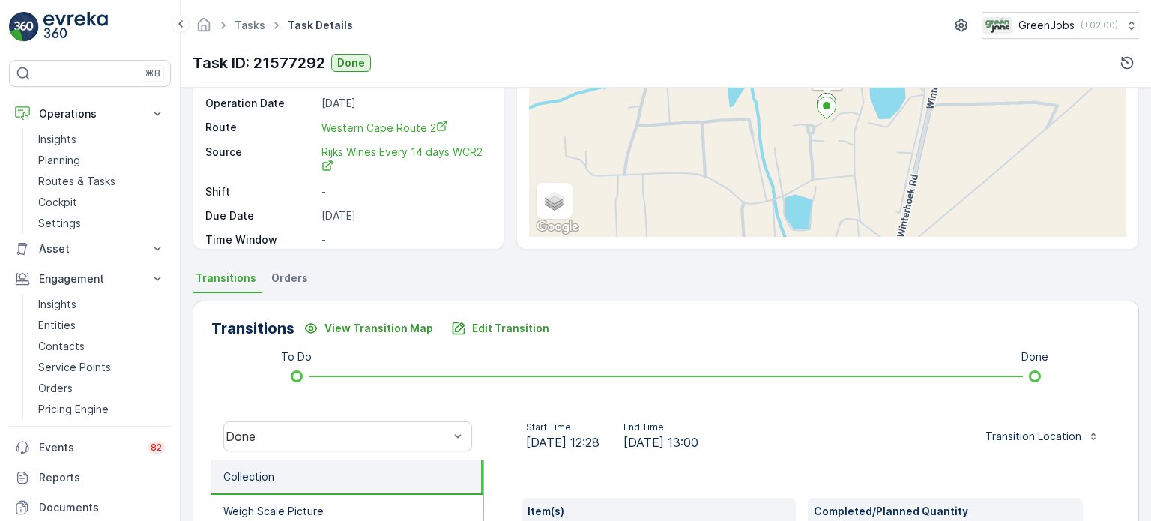
click at [294, 279] on span "Orders" at bounding box center [289, 277] width 37 height 15
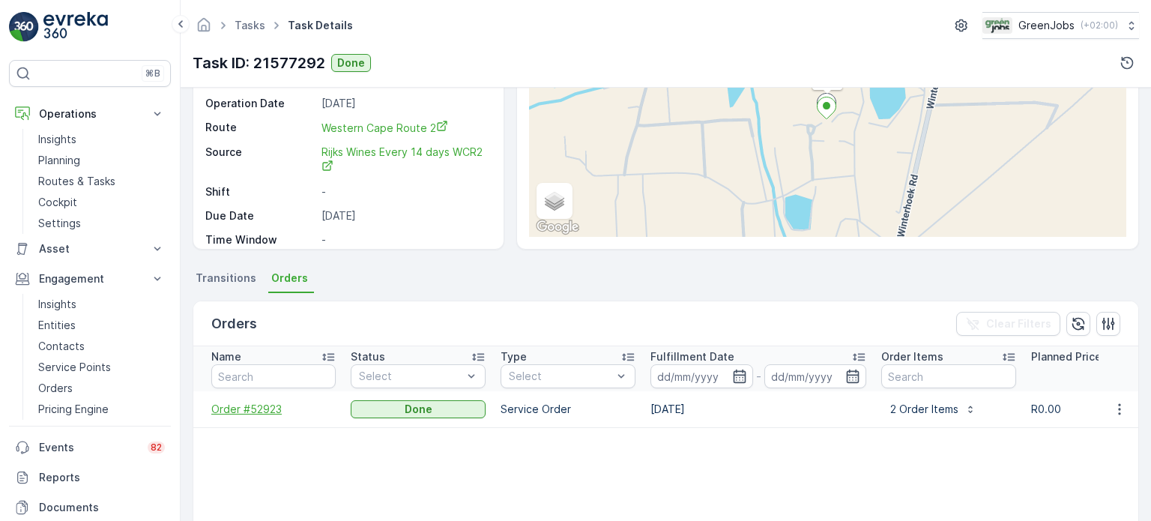
click at [254, 413] on span "Order #52923" at bounding box center [273, 409] width 124 height 15
